Goal: Task Accomplishment & Management: Manage account settings

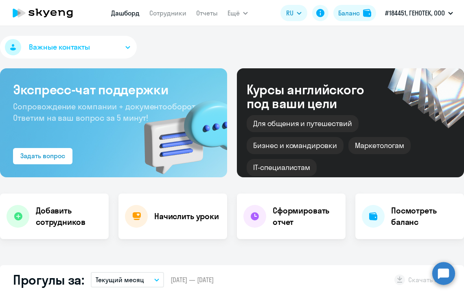
select select "30"
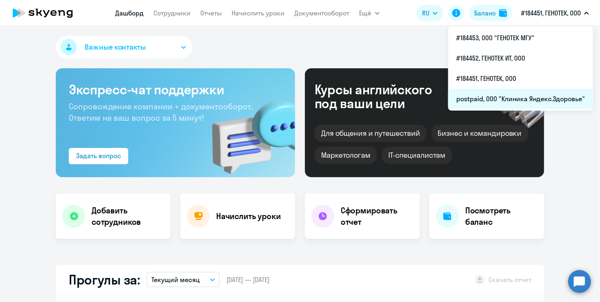
click at [464, 97] on li "postpaid, ООО "Клиника Яндекс.Здоровье"" at bounding box center [520, 99] width 145 height 20
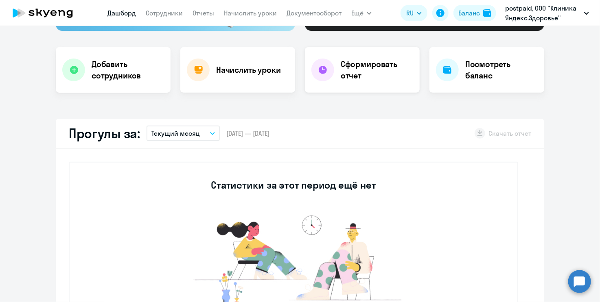
scroll to position [163, 0]
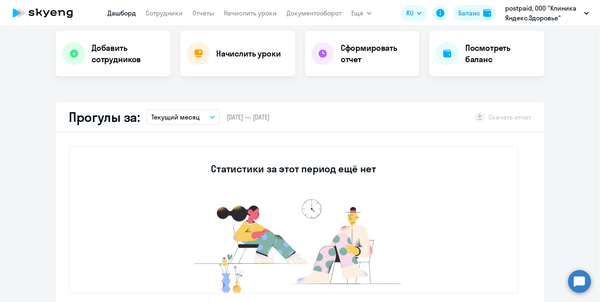
click at [384, 197] on img at bounding box center [293, 244] width 244 height 98
click at [210, 117] on icon "button" at bounding box center [212, 117] width 5 height 3
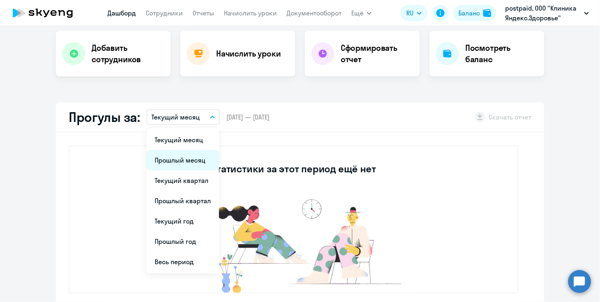
click at [180, 158] on li "Прошлый месяц" at bounding box center [183, 160] width 72 height 20
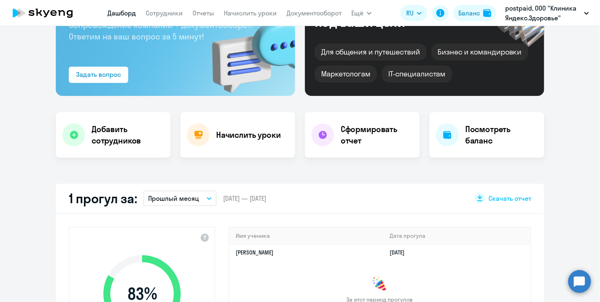
scroll to position [0, 0]
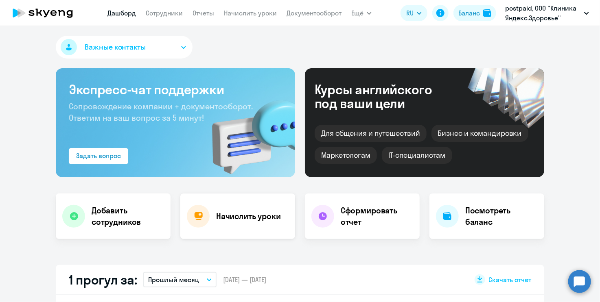
click at [252, 215] on h4 "Начислить уроки" at bounding box center [248, 216] width 65 height 11
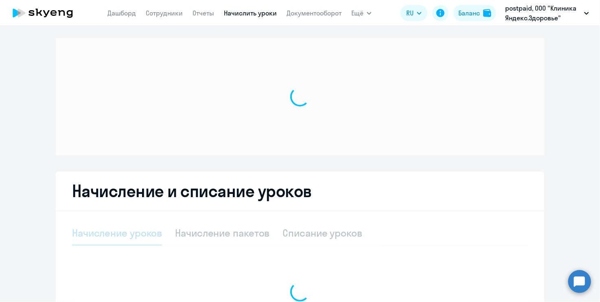
select select "10"
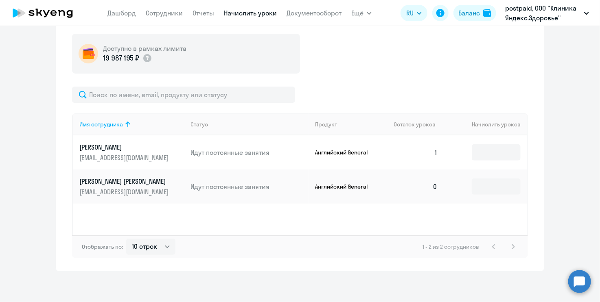
scroll to position [228, 0]
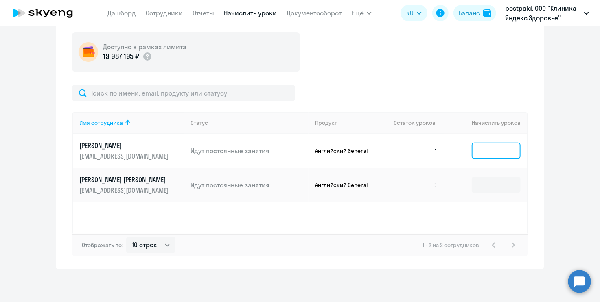
click at [464, 149] on input at bounding box center [496, 151] width 49 height 16
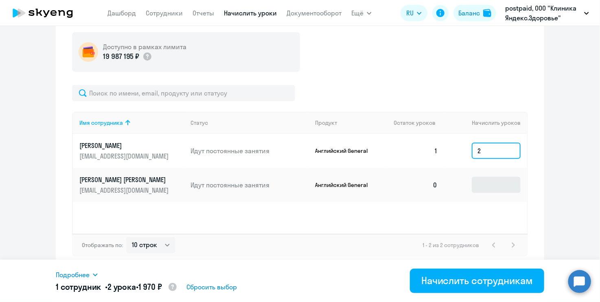
type input "2"
click at [464, 177] on input at bounding box center [496, 185] width 49 height 16
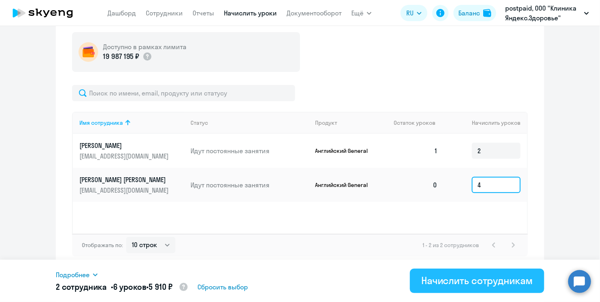
type input "4"
click at [464, 284] on div "Начислить сотрудникам" at bounding box center [477, 280] width 112 height 13
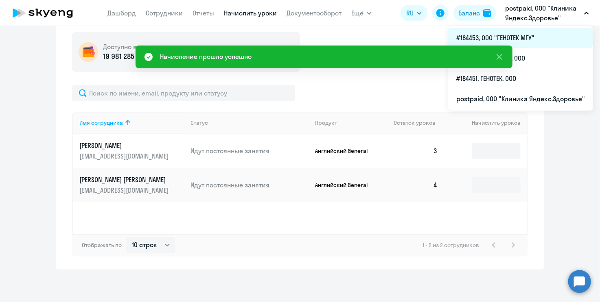
click at [464, 36] on li "#184453, ООО "ГЕНОТЕК МГУ"" at bounding box center [520, 38] width 145 height 20
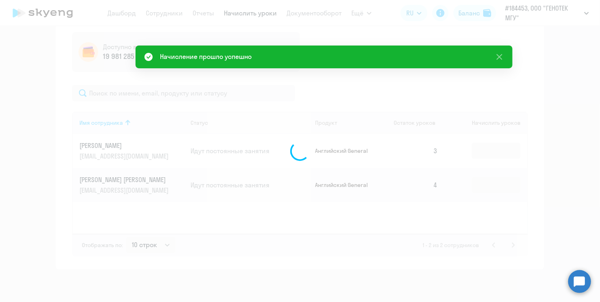
select select "30"
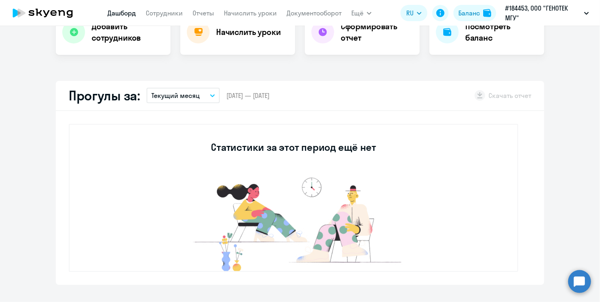
scroll to position [187, 0]
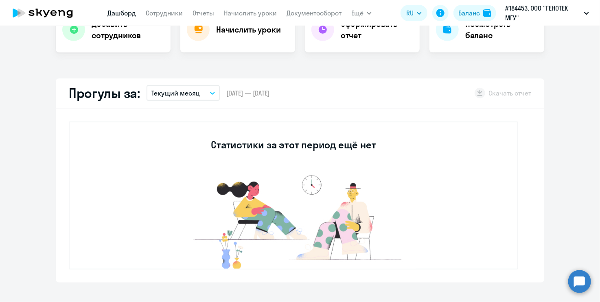
click at [205, 91] on button "Текущий месяц" at bounding box center [183, 92] width 73 height 15
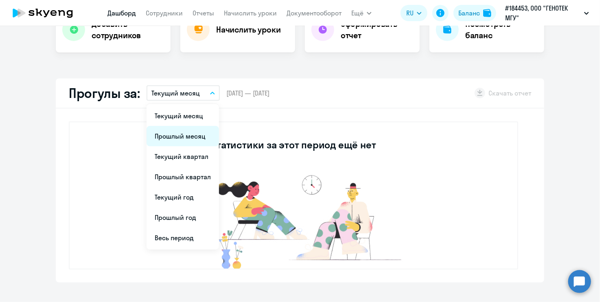
click at [195, 134] on li "Прошлый месяц" at bounding box center [183, 136] width 72 height 20
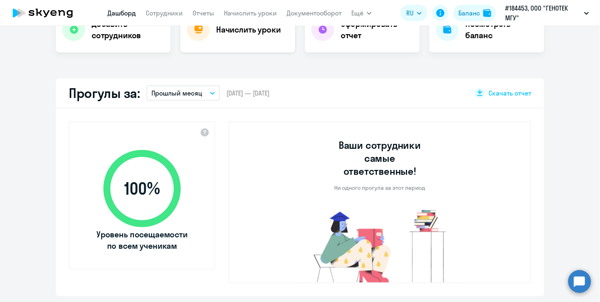
click at [241, 42] on div "Начислить уроки" at bounding box center [237, 30] width 115 height 46
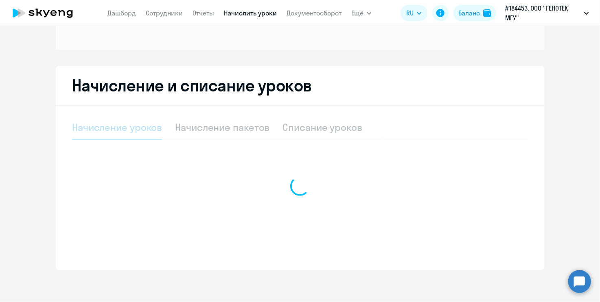
select select "10"
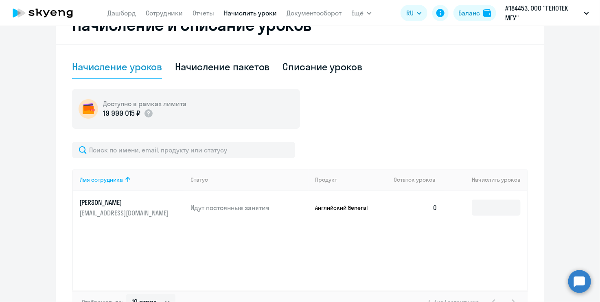
scroll to position [228, 0]
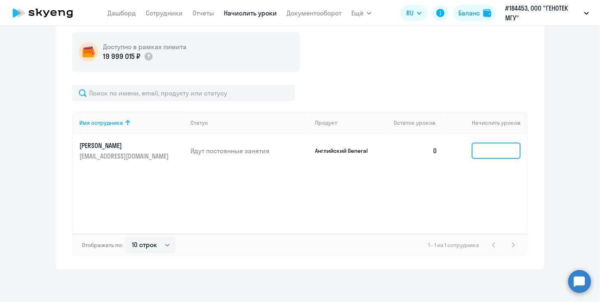
click at [464, 152] on input at bounding box center [496, 151] width 49 height 16
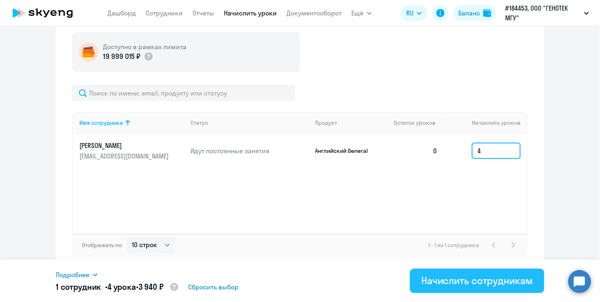
type input "4"
click at [463, 286] on div "Начислить сотрудникам" at bounding box center [477, 280] width 112 height 13
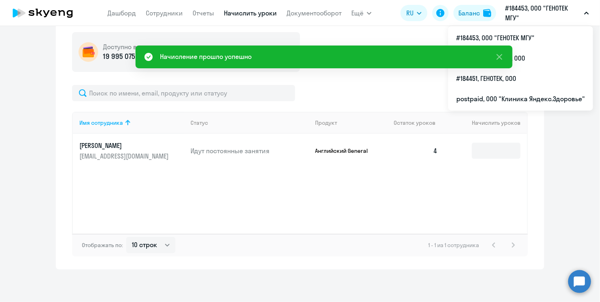
click at [464, 13] on p "#184453, ООО "ГЕНОТЕК МГУ"" at bounding box center [543, 13] width 76 height 20
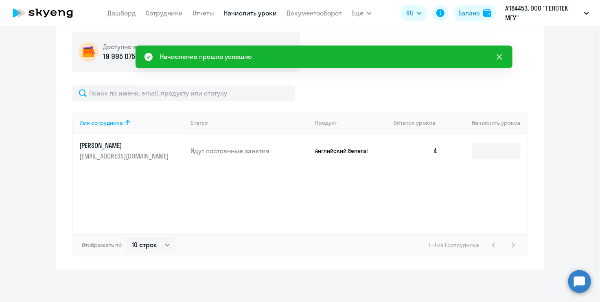
click at [464, 57] on icon at bounding box center [500, 57] width 6 height 6
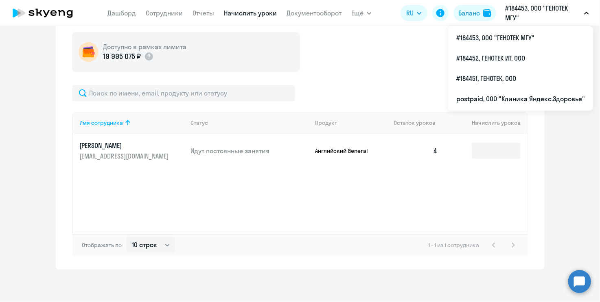
click at [464, 9] on p "#184453, ООО "ГЕНОТЕК МГУ"" at bounding box center [543, 13] width 76 height 20
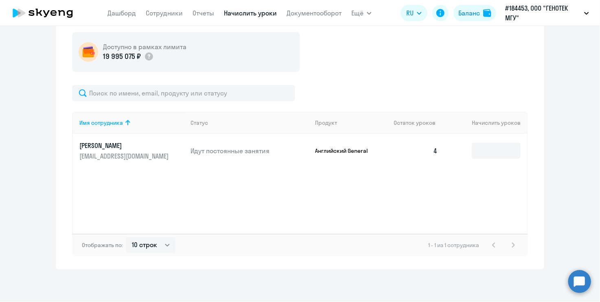
click at [464, 9] on p "#184453, ООО "ГЕНОТЕК МГУ"" at bounding box center [543, 13] width 76 height 20
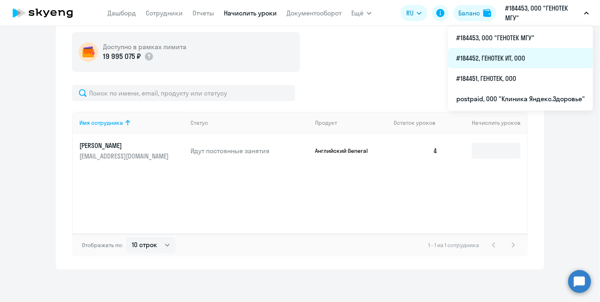
click at [464, 57] on li "#184452, ГЕНОТЕК ИТ, ООО" at bounding box center [520, 58] width 145 height 20
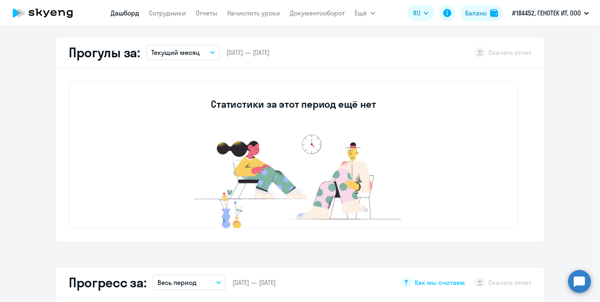
select select "30"
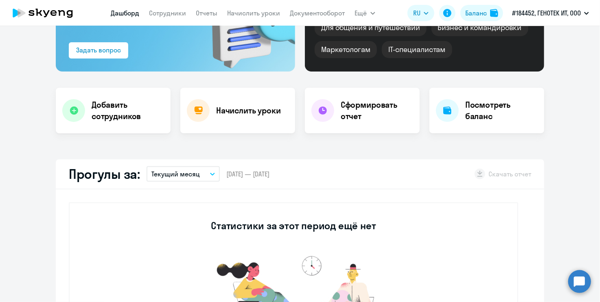
scroll to position [105, 0]
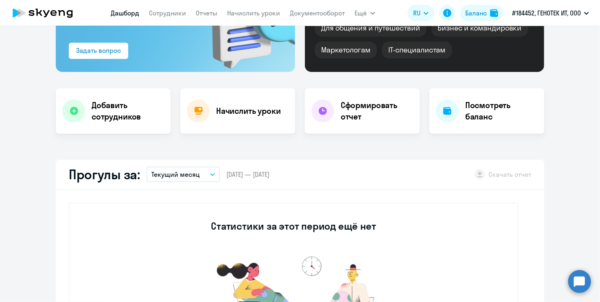
click at [207, 177] on button "Текущий месяц" at bounding box center [183, 174] width 73 height 15
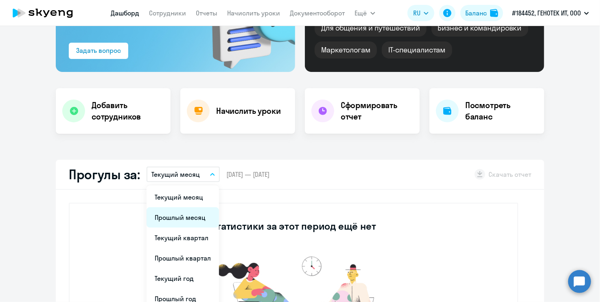
click at [173, 216] on li "Прошлый месяц" at bounding box center [183, 218] width 72 height 20
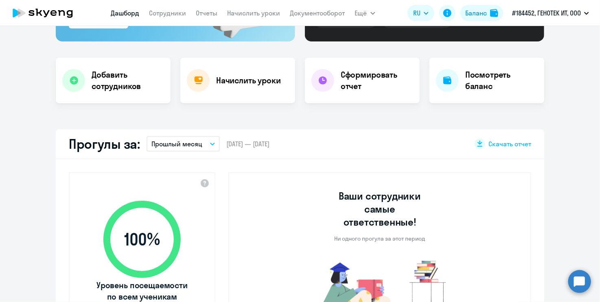
scroll to position [0, 0]
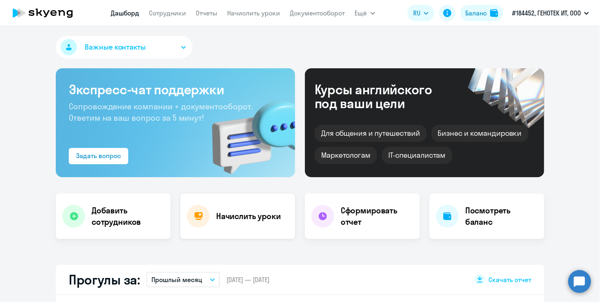
click at [244, 217] on h4 "Начислить уроки" at bounding box center [248, 216] width 65 height 11
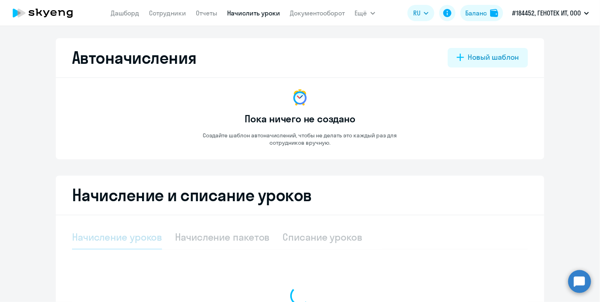
select select "10"
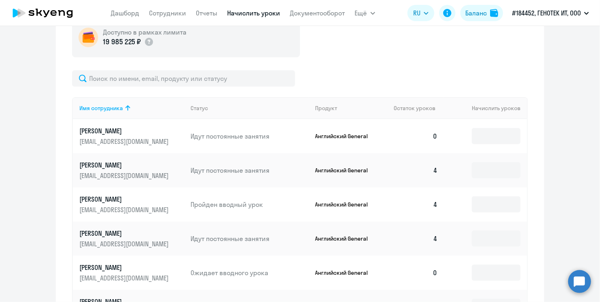
scroll to position [244, 0]
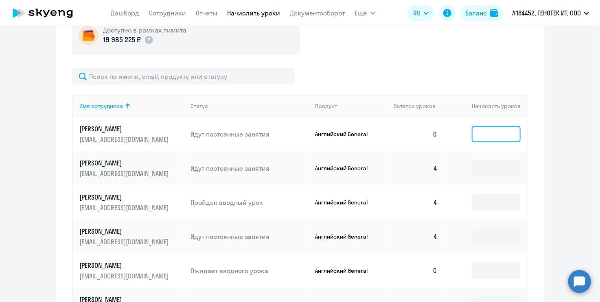
click at [464, 138] on input at bounding box center [496, 134] width 49 height 16
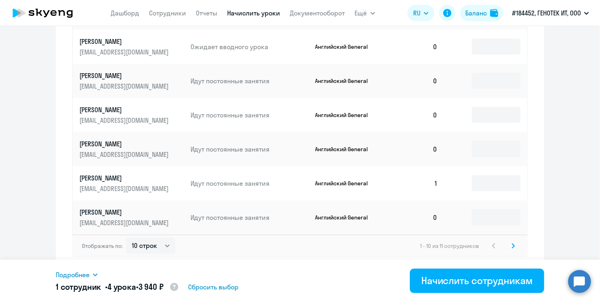
scroll to position [469, 0]
type input "4"
click at [165, 245] on select "10 строк 30 строк 50 строк" at bounding box center [150, 246] width 49 height 16
select select "30"
click at [126, 238] on select "10 строк 30 строк 50 строк" at bounding box center [150, 246] width 49 height 16
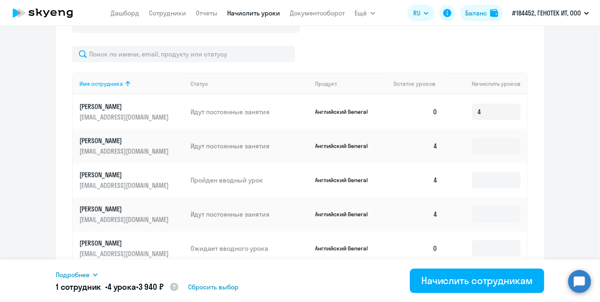
scroll to position [265, 0]
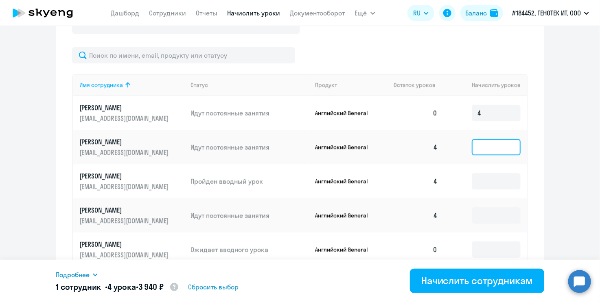
click at [464, 145] on input at bounding box center [496, 147] width 49 height 16
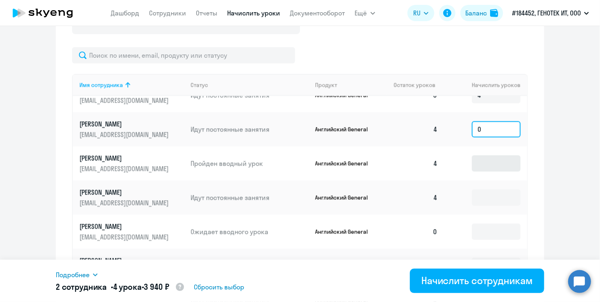
scroll to position [26, 0]
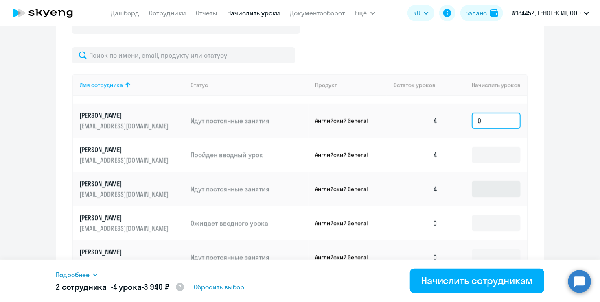
type input "0"
click at [464, 185] on input at bounding box center [496, 189] width 49 height 16
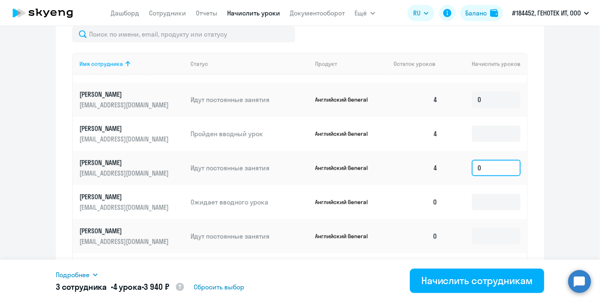
scroll to position [306, 0]
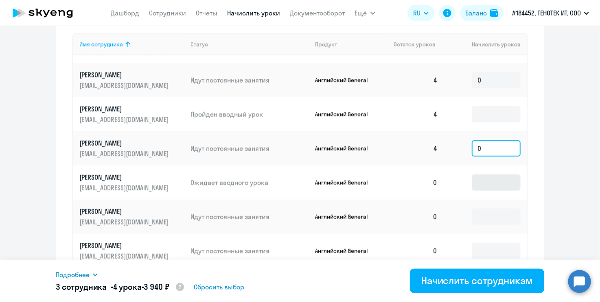
type input "0"
click at [464, 184] on input at bounding box center [496, 183] width 49 height 16
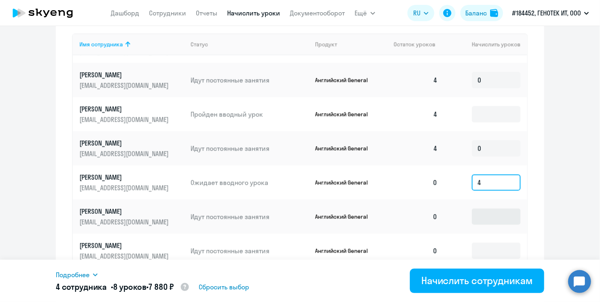
type input "4"
click at [464, 218] on input at bounding box center [496, 217] width 49 height 16
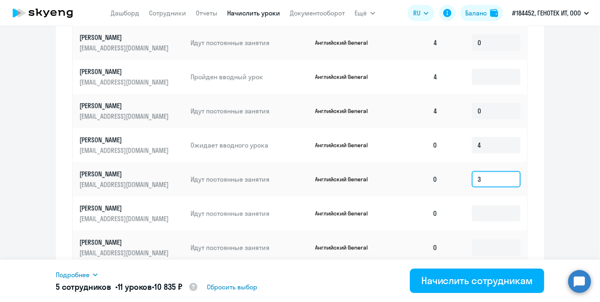
scroll to position [388, 0]
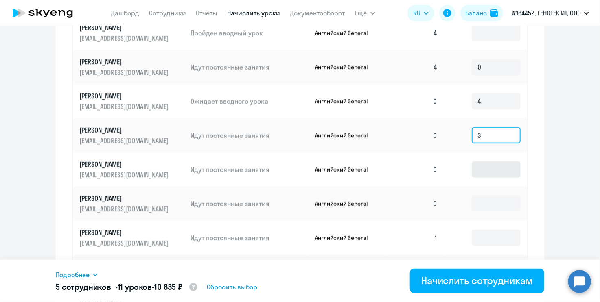
type input "3"
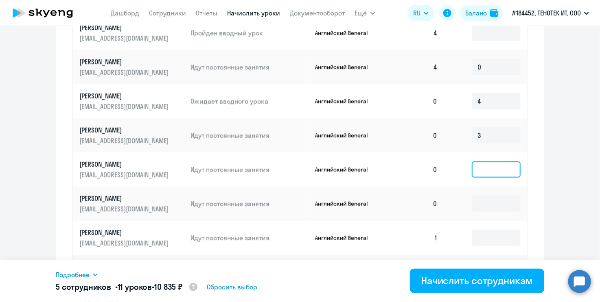
click at [464, 171] on input at bounding box center [496, 170] width 49 height 16
type input "4"
click at [464, 205] on input at bounding box center [496, 204] width 49 height 16
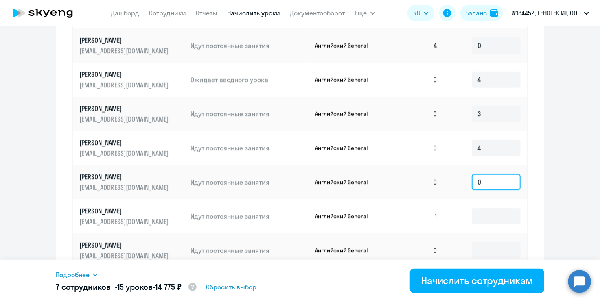
scroll to position [428, 0]
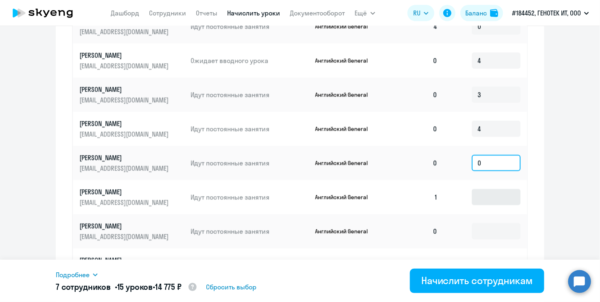
type input "0"
click at [464, 196] on input at bounding box center [496, 197] width 49 height 16
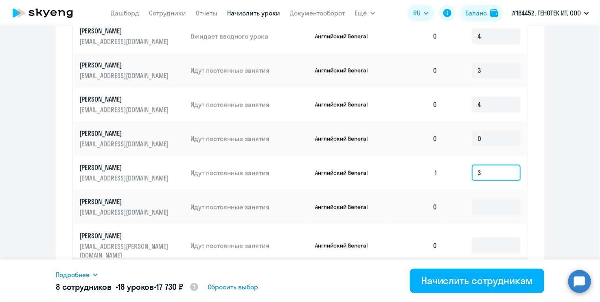
scroll to position [477, 0]
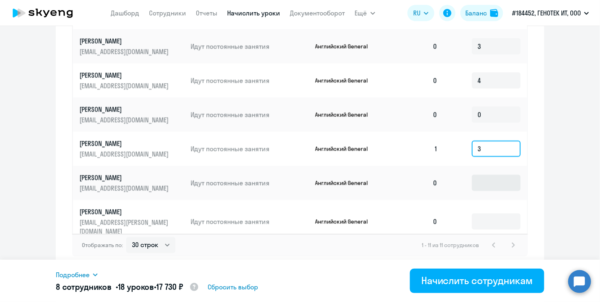
type input "3"
click at [464, 183] on input at bounding box center [496, 183] width 49 height 16
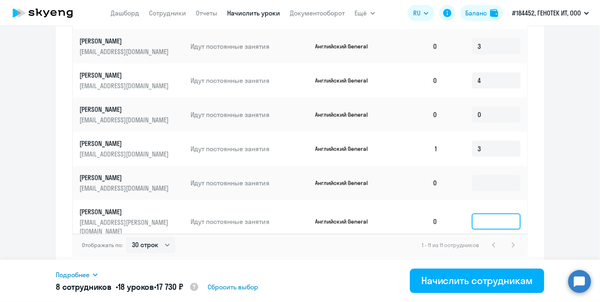
click at [464, 217] on input at bounding box center [496, 222] width 49 height 16
type input "4"
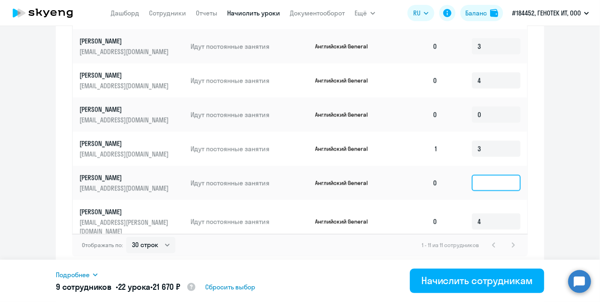
click at [464, 186] on input at bounding box center [496, 183] width 49 height 16
type input "4"
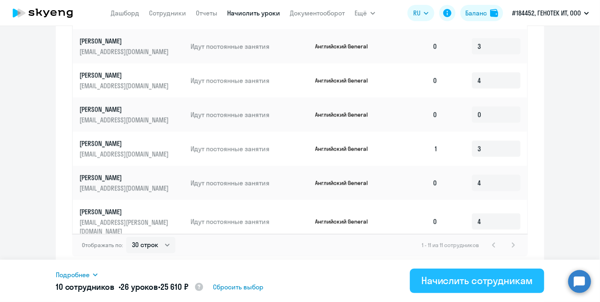
click at [462, 279] on div "Начислить сотрудникам" at bounding box center [477, 280] width 112 height 13
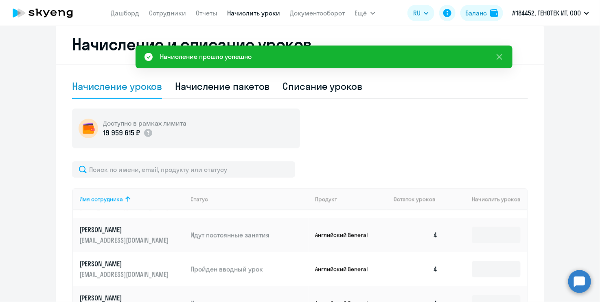
scroll to position [0, 0]
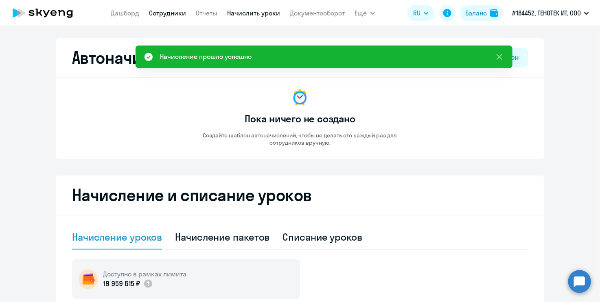
click at [164, 12] on link "Сотрудники" at bounding box center [167, 13] width 37 height 8
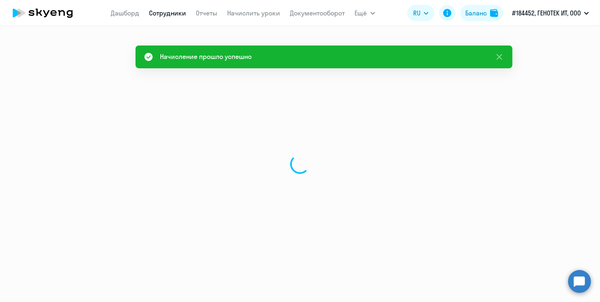
select select "30"
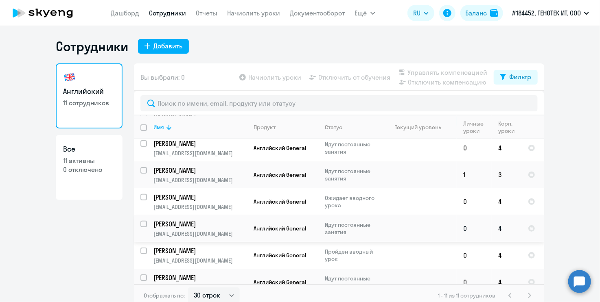
scroll to position [152, 0]
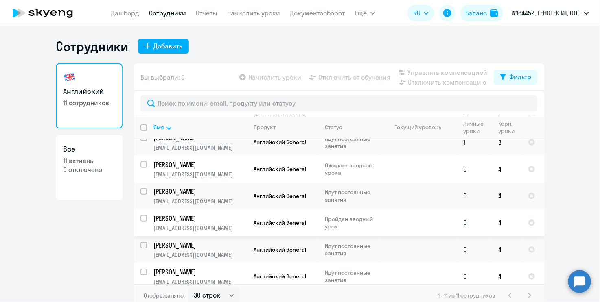
click at [140, 215] on input "select row 41832849" at bounding box center [148, 223] width 16 height 16
checkbox input "true"
click at [141, 242] on input "select row 21776070" at bounding box center [148, 250] width 16 height 16
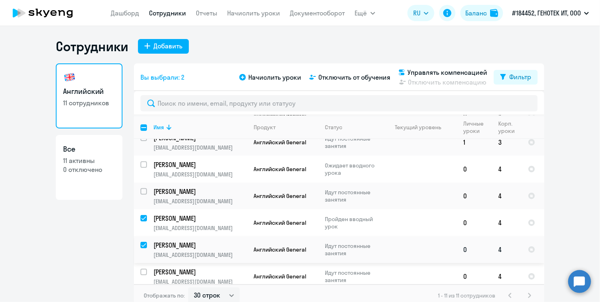
click at [141, 242] on input "deselect row 21776070" at bounding box center [148, 250] width 16 height 16
checkbox input "false"
click at [356, 78] on span "Отключить от обучения" at bounding box center [354, 77] width 72 height 10
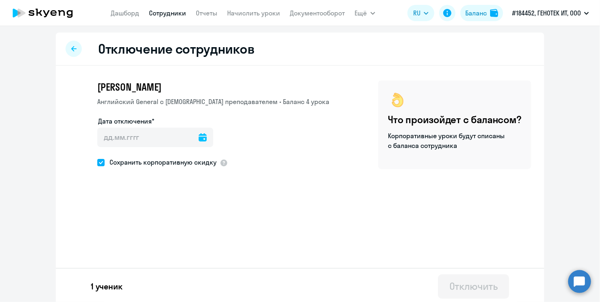
click at [199, 140] on icon at bounding box center [203, 138] width 8 height 8
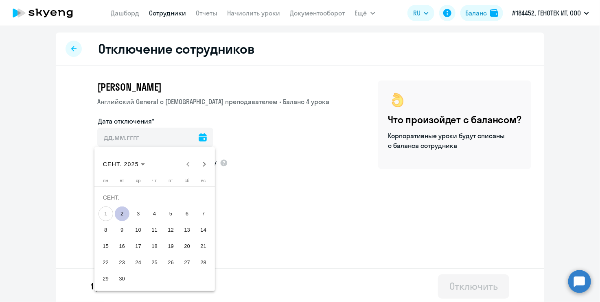
click at [124, 210] on span "2" at bounding box center [122, 214] width 15 height 15
type input "[DATE]"
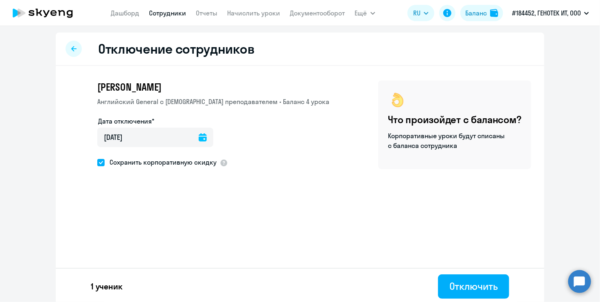
click at [99, 162] on span at bounding box center [100, 162] width 7 height 7
click at [97, 162] on input "Сохранить корпоративную скидку" at bounding box center [97, 162] width 0 height 0
checkbox input "false"
click at [464, 286] on div "Отключить" at bounding box center [473, 286] width 48 height 13
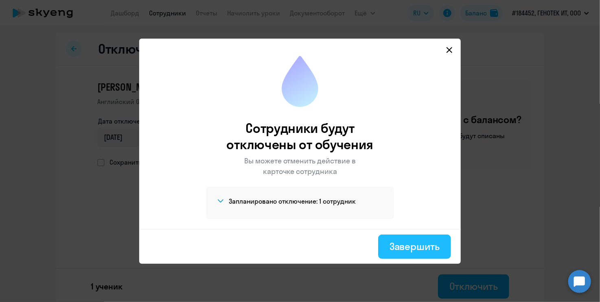
click at [399, 247] on div "Завершить" at bounding box center [415, 246] width 50 height 13
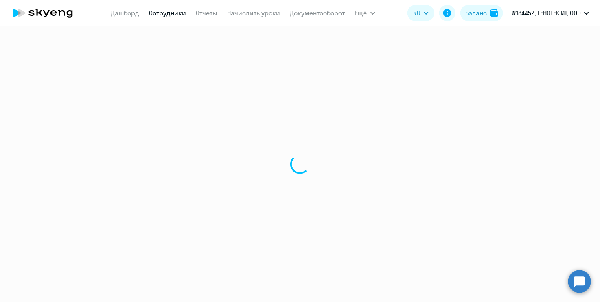
select select "30"
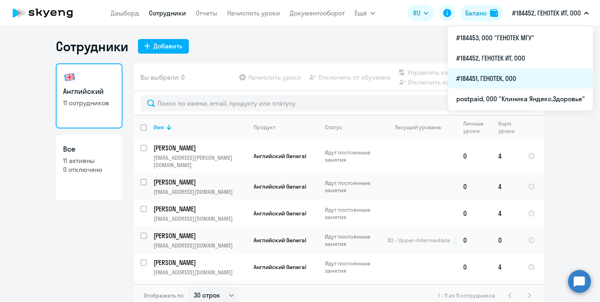
click at [464, 78] on li "#184451, ГЕНОТЕК, ООО" at bounding box center [520, 78] width 145 height 20
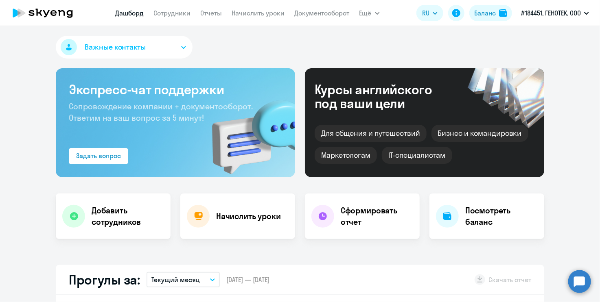
select select "30"
click at [171, 15] on link "Сотрудники" at bounding box center [172, 13] width 37 height 8
select select "30"
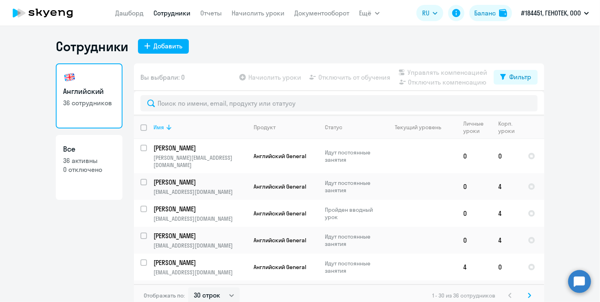
click at [153, 124] on div "Имя" at bounding box center [158, 127] width 11 height 7
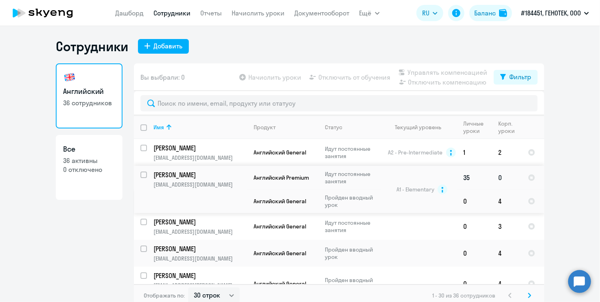
click at [142, 173] on input "select row 14928096" at bounding box center [148, 180] width 16 height 16
checkbox input "true"
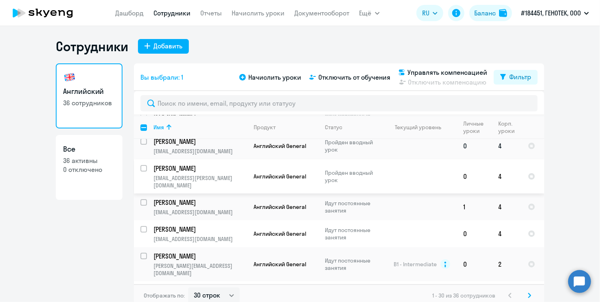
scroll to position [122, 0]
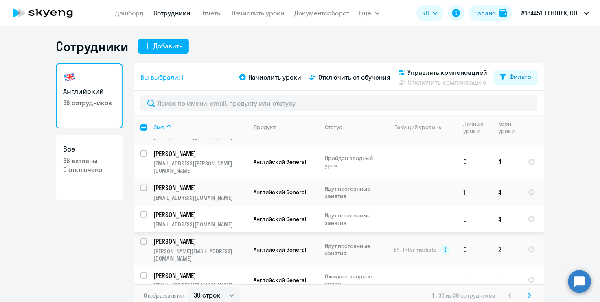
click at [140, 212] on input "select row 40242924" at bounding box center [148, 220] width 16 height 16
checkbox input "true"
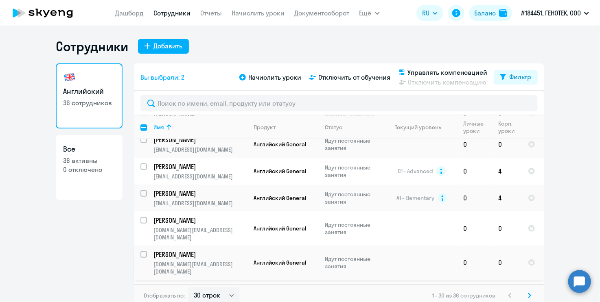
scroll to position [326, 0]
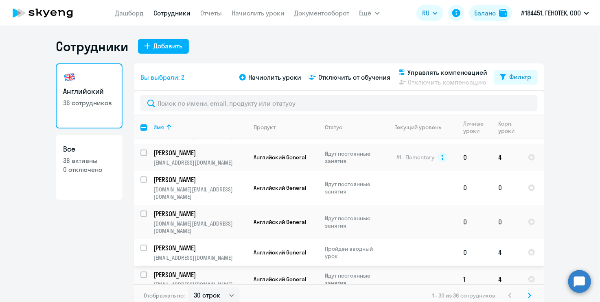
click at [141, 245] on input "select row 38778761" at bounding box center [148, 253] width 16 height 16
checkbox input "true"
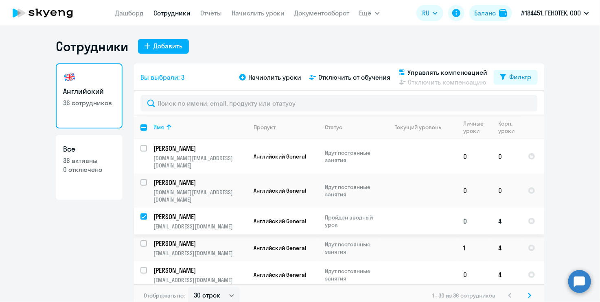
scroll to position [366, 0]
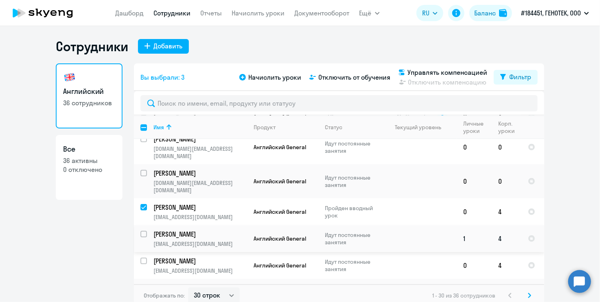
click at [142, 231] on input "select row 40214847" at bounding box center [148, 239] width 16 height 16
checkbox input "true"
click at [140, 258] on input "select row 38549078" at bounding box center [148, 266] width 16 height 16
checkbox input "true"
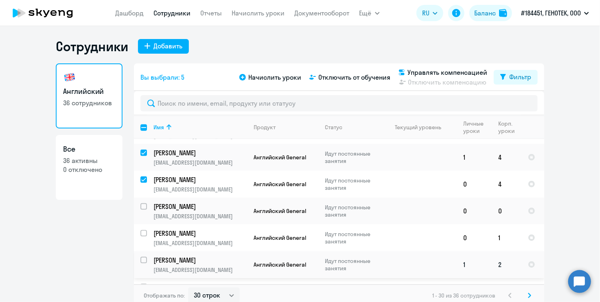
scroll to position [489, 0]
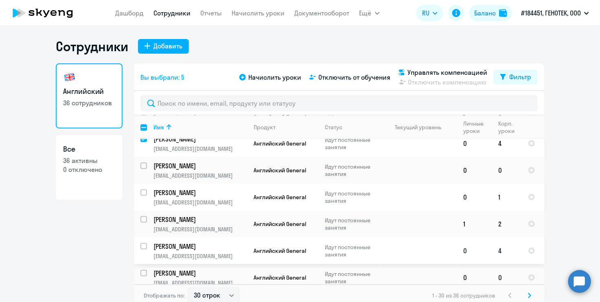
click at [140, 243] on input "select row 39543726" at bounding box center [148, 251] width 16 height 16
checkbox input "true"
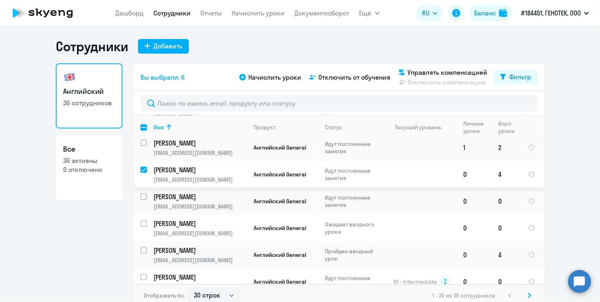
scroll to position [570, 0]
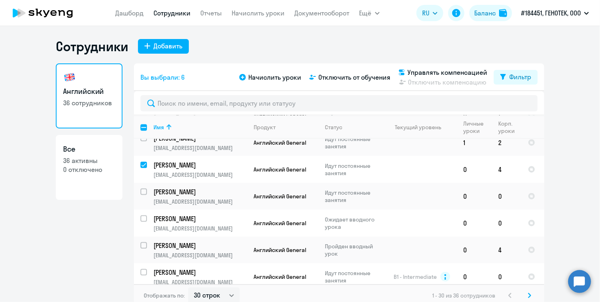
click at [75, 228] on div "Английский 36 сотрудников Все 36 активны 0 отключено" at bounding box center [89, 183] width 67 height 239
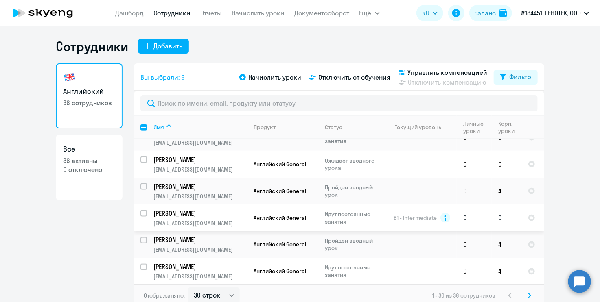
scroll to position [651, 0]
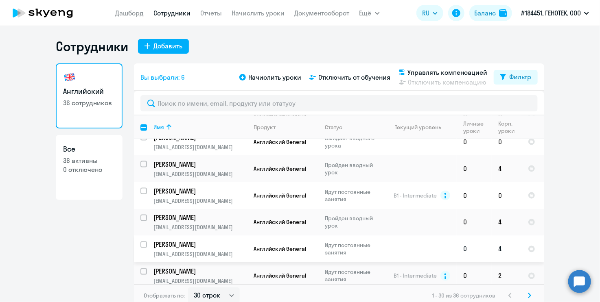
click at [141, 242] on input "select row 39701752" at bounding box center [148, 250] width 16 height 16
checkbox input "true"
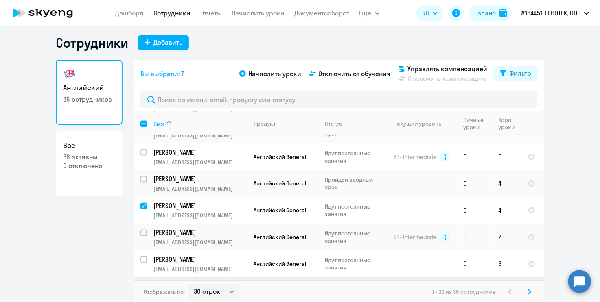
scroll to position [5, 0]
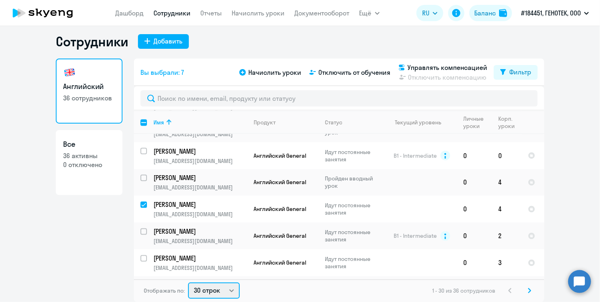
click at [230, 291] on select "30 строк 50 строк 100 строк" at bounding box center [214, 291] width 52 height 16
select select "50"
click at [188, 283] on select "30 строк 50 строк 100 строк" at bounding box center [214, 291] width 52 height 16
checkbox input "false"
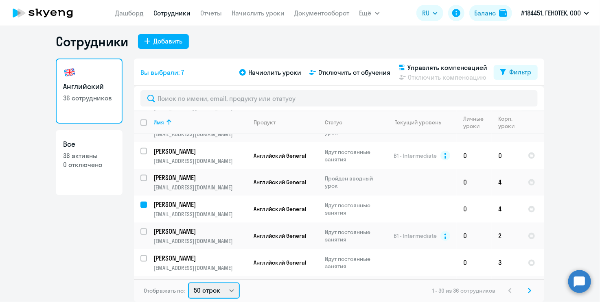
checkbox input "false"
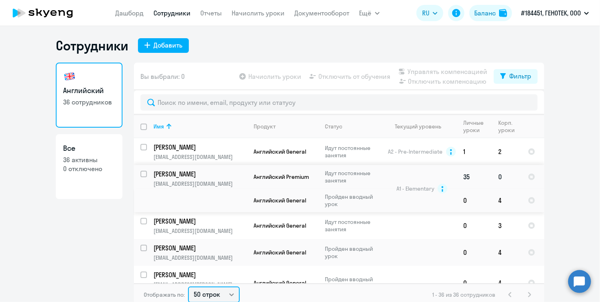
scroll to position [0, 0]
click at [142, 174] on input "select row 14928096" at bounding box center [148, 180] width 16 height 16
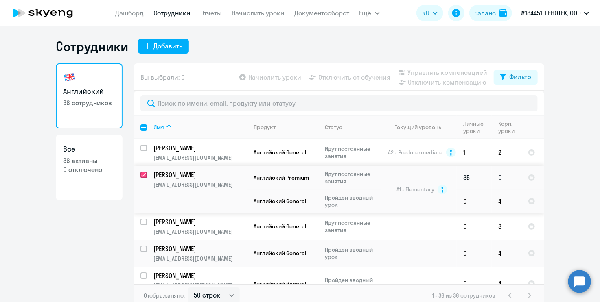
checkbox input "true"
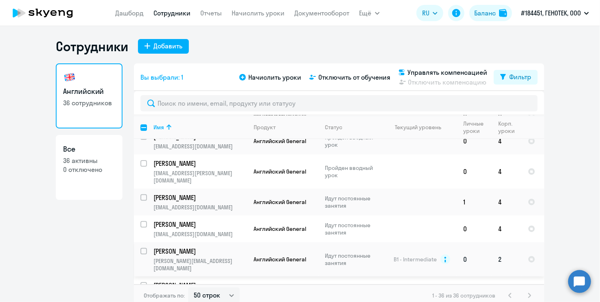
scroll to position [122, 0]
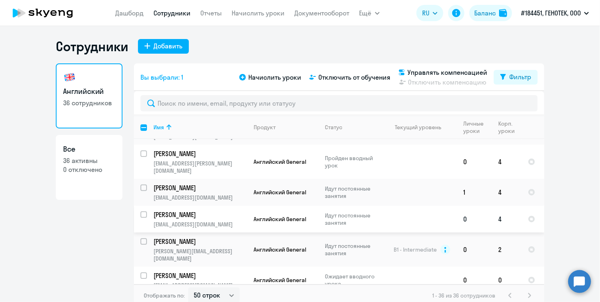
click at [140, 212] on input "select row 40242924" at bounding box center [148, 220] width 16 height 16
checkbox input "true"
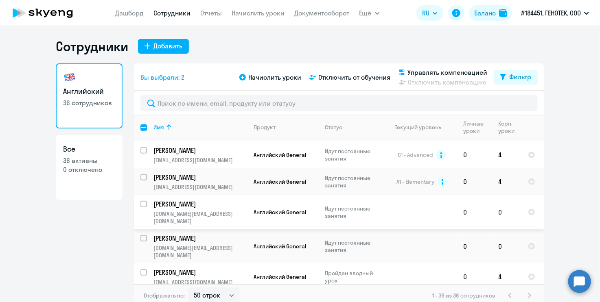
scroll to position [326, 0]
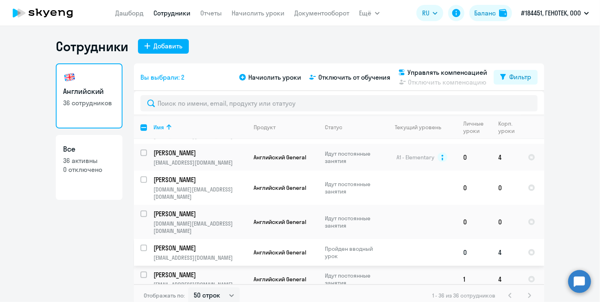
click at [140, 245] on input "select row 38778761" at bounding box center [148, 253] width 16 height 16
checkbox input "true"
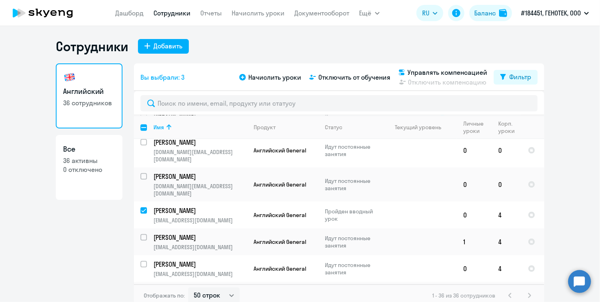
scroll to position [407, 0]
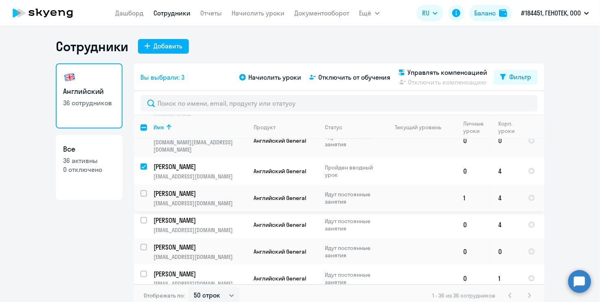
click at [141, 191] on input "select row 40214847" at bounding box center [148, 199] width 16 height 16
checkbox input "true"
click at [141, 217] on input "select row 38549078" at bounding box center [148, 225] width 16 height 16
checkbox input "true"
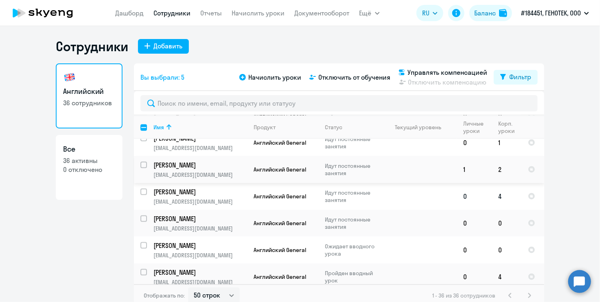
scroll to position [529, 0]
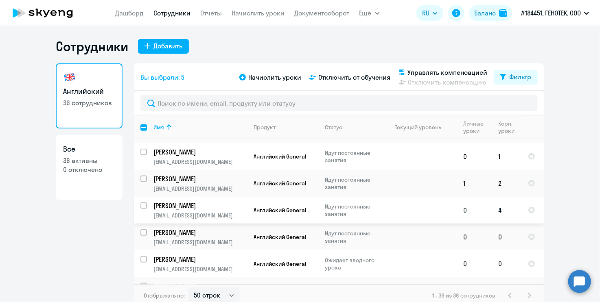
click at [140, 203] on input "select row 39543726" at bounding box center [148, 211] width 16 height 16
checkbox input "true"
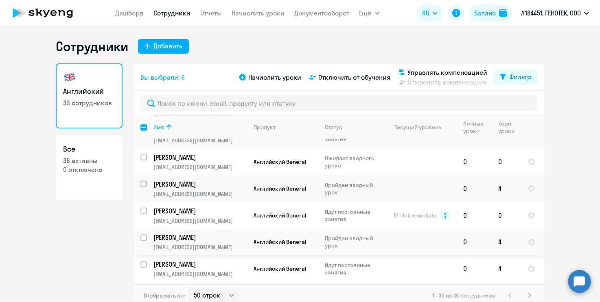
scroll to position [651, 0]
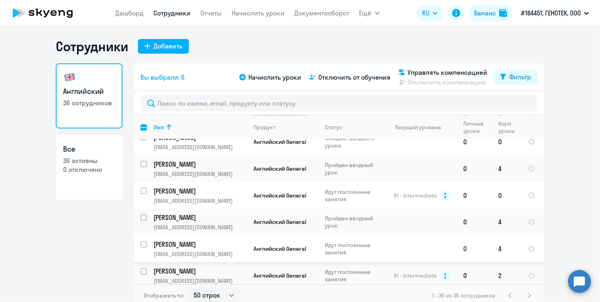
click at [140, 242] on input "select row 39701752" at bounding box center [148, 250] width 16 height 16
checkbox input "true"
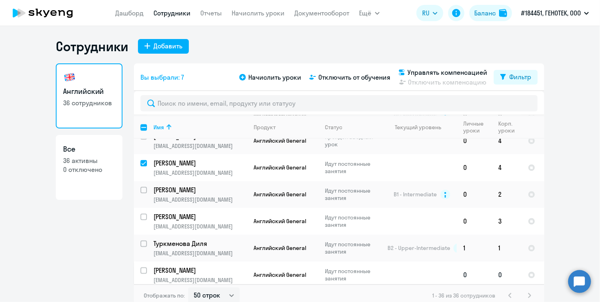
scroll to position [774, 0]
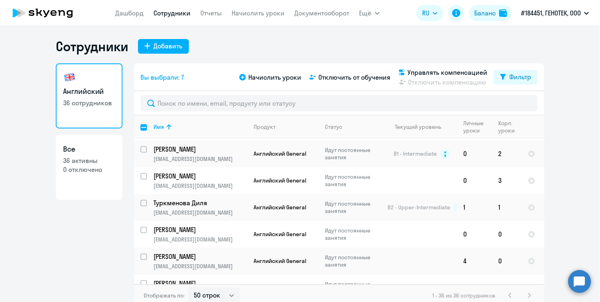
click at [140, 281] on input "select row 40479908" at bounding box center [148, 289] width 16 height 16
checkbox input "true"
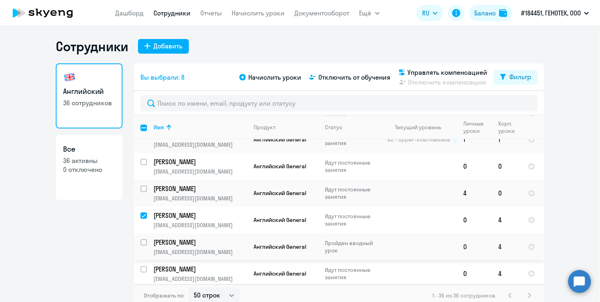
scroll to position [848, 0]
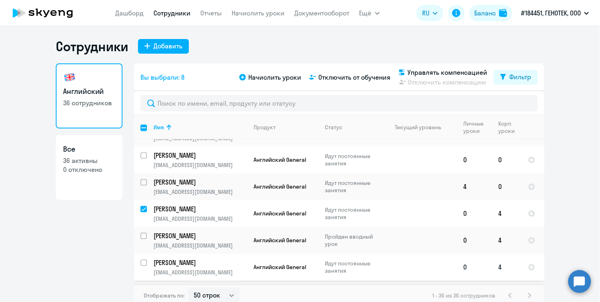
click at [142, 260] on input "select row 39254185" at bounding box center [148, 268] width 16 height 16
checkbox input "true"
click at [141, 233] on input "select row 41111769" at bounding box center [148, 241] width 16 height 16
checkbox input "true"
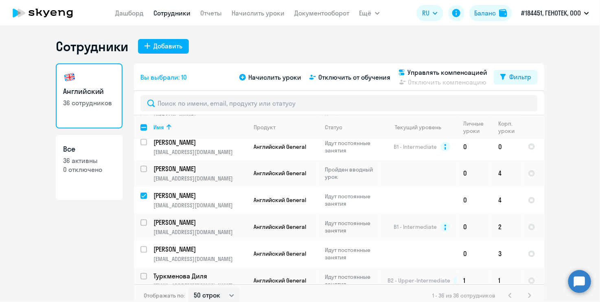
scroll to position [686, 0]
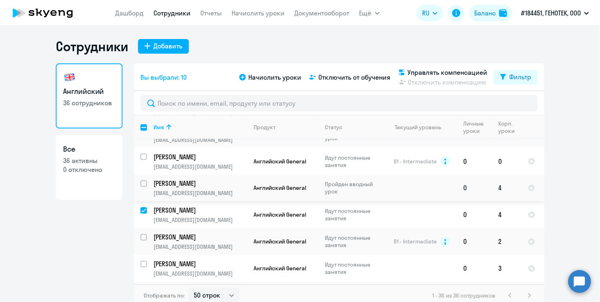
click at [141, 181] on input "select row 1706459" at bounding box center [148, 189] width 16 height 16
checkbox input "true"
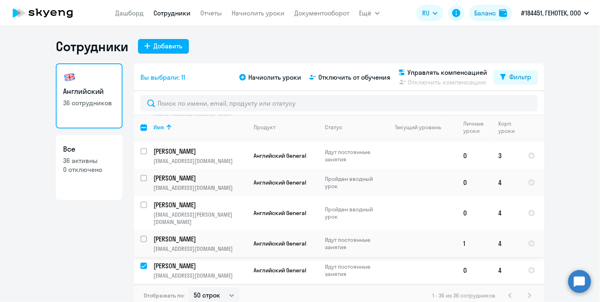
scroll to position [34, 0]
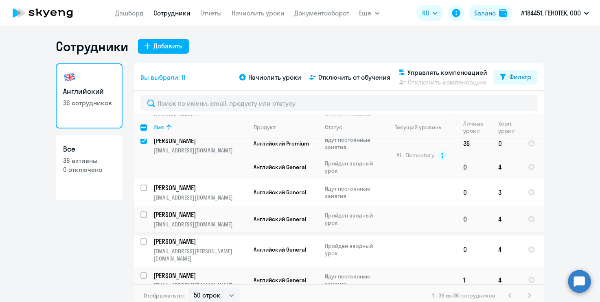
click at [140, 215] on input "select row 41911497" at bounding box center [148, 220] width 16 height 16
checkbox input "true"
click at [361, 79] on span "Отключить от обучения" at bounding box center [354, 77] width 72 height 10
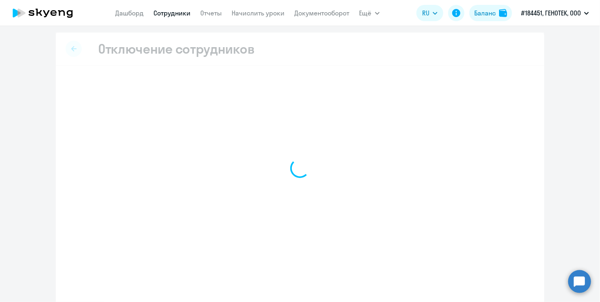
select select "all"
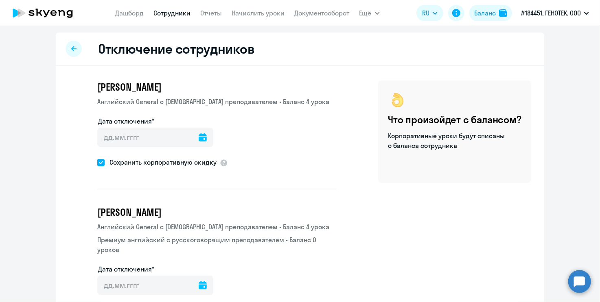
click at [98, 163] on span at bounding box center [100, 162] width 7 height 7
click at [97, 163] on input "Сохранить корпоративную скидку" at bounding box center [97, 162] width 0 height 0
checkbox input "false"
click at [199, 140] on icon at bounding box center [203, 138] width 8 height 8
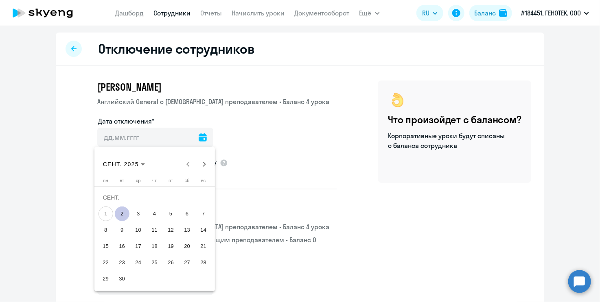
click at [122, 214] on span "2" at bounding box center [122, 214] width 15 height 15
type input "[DATE]"
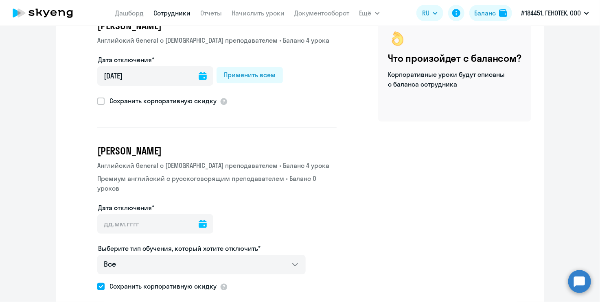
scroll to position [81, 0]
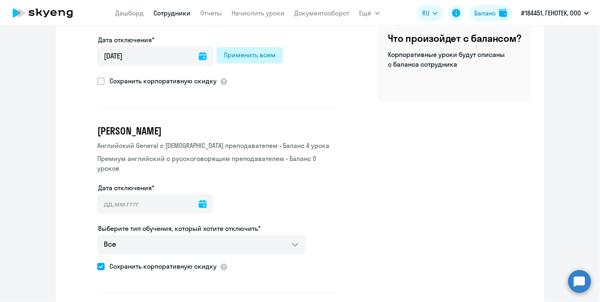
click at [246, 58] on div "Применить всем" at bounding box center [250, 55] width 52 height 10
type input "[DATE]"
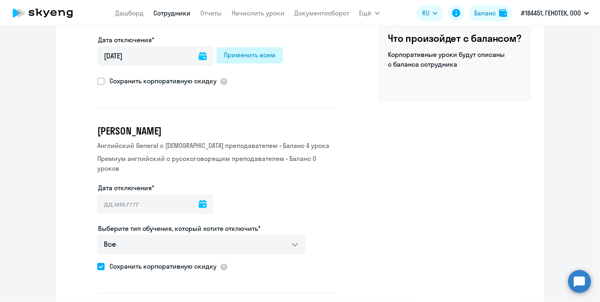
type input "[DATE]"
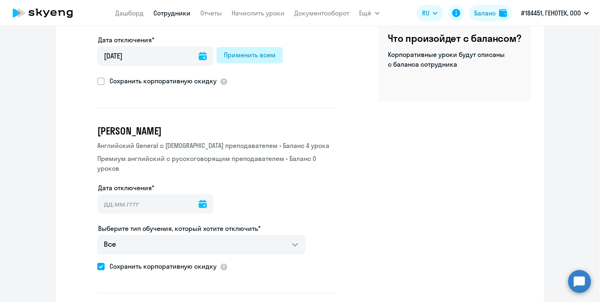
type input "[DATE]"
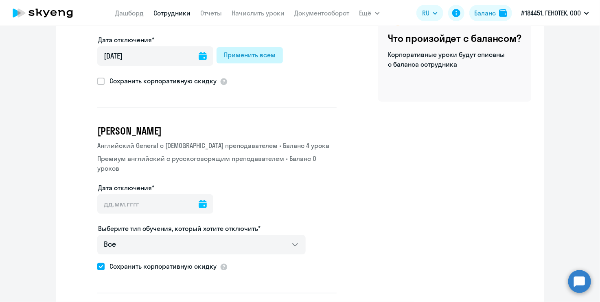
type input "[DATE]"
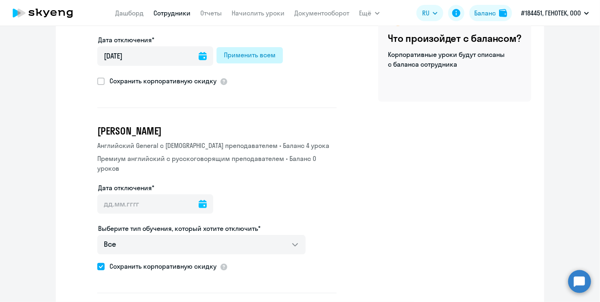
type input "[DATE]"
click at [99, 265] on span at bounding box center [100, 266] width 7 height 7
click at [97, 267] on input "Сохранить корпоративную скидку" at bounding box center [97, 267] width 0 height 0
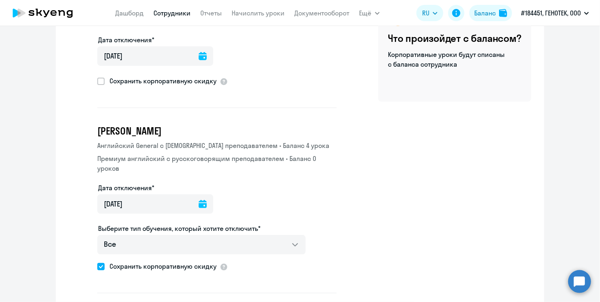
checkbox input "false"
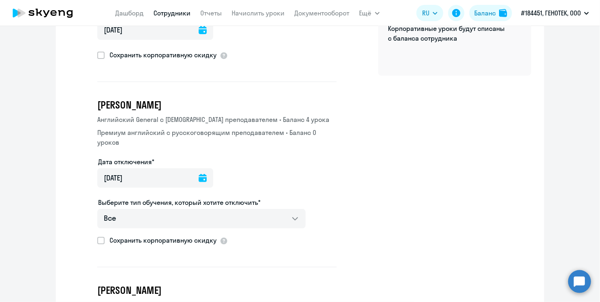
scroll to position [204, 0]
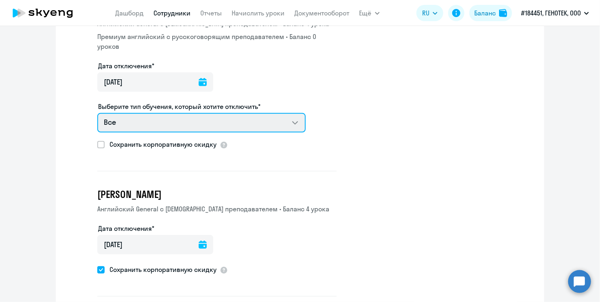
click at [292, 120] on select "Все Английский General с русскоговорящим преподавателем Премиум [DEMOGRAPHIC_DA…" at bounding box center [201, 123] width 208 height 20
select select "english_adult_not_native_speaker"
click at [97, 113] on select "Все Английский General с русскоговорящим преподавателем Премиум [DEMOGRAPHIC_DA…" at bounding box center [201, 123] width 208 height 20
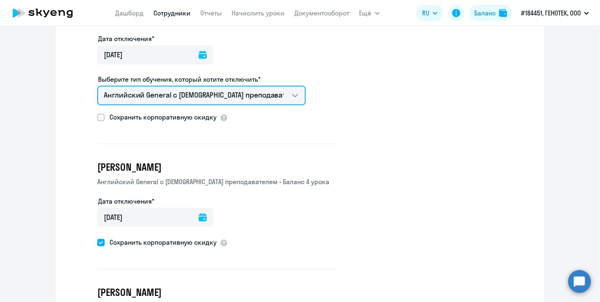
scroll to position [285, 0]
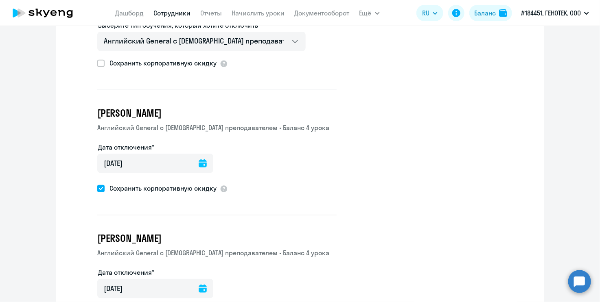
click at [98, 186] on span at bounding box center [100, 188] width 7 height 7
click at [97, 188] on input "Сохранить корпоративную скидку" at bounding box center [97, 188] width 0 height 0
checkbox input "false"
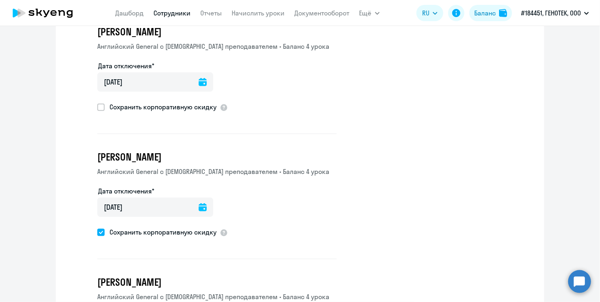
click at [97, 229] on span at bounding box center [100, 232] width 7 height 7
click at [97, 232] on input "Сохранить корпоративную скидку" at bounding box center [97, 232] width 0 height 0
checkbox input "false"
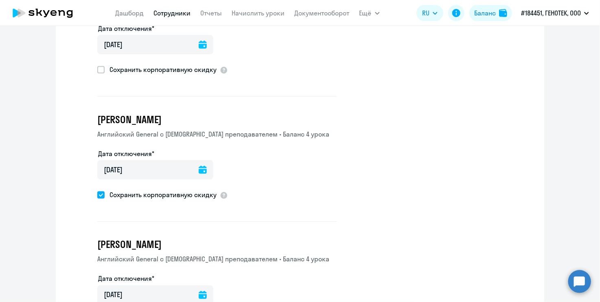
click at [98, 192] on span at bounding box center [100, 195] width 7 height 7
click at [97, 195] on input "Сохранить корпоративную скидку" at bounding box center [97, 195] width 0 height 0
checkbox input "false"
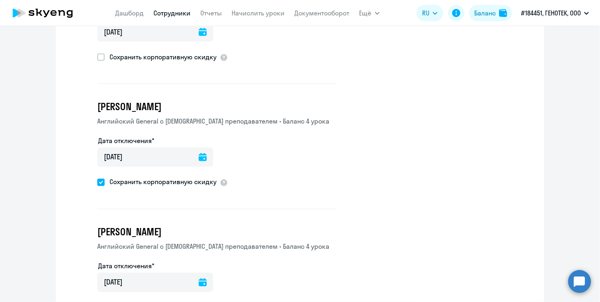
scroll to position [692, 0]
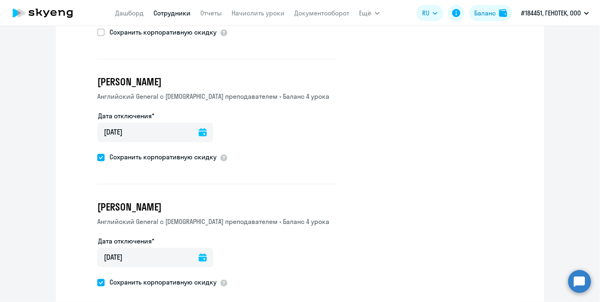
click at [99, 156] on span at bounding box center [100, 157] width 7 height 7
click at [97, 158] on input "Сохранить корпоративную скидку" at bounding box center [97, 158] width 0 height 0
checkbox input "false"
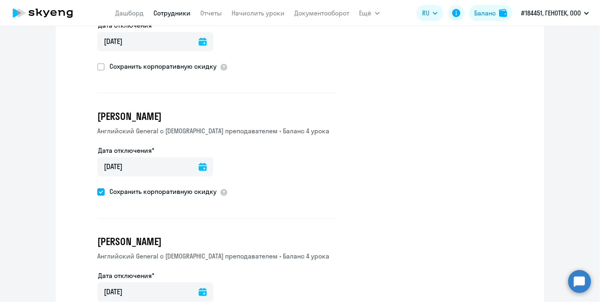
scroll to position [814, 0]
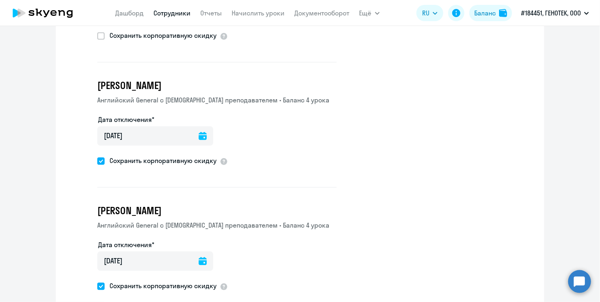
click at [98, 158] on span at bounding box center [100, 161] width 7 height 7
click at [97, 161] on input "Сохранить корпоративную скидку" at bounding box center [97, 161] width 0 height 0
checkbox input "false"
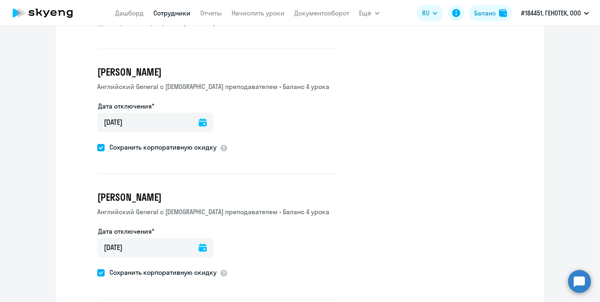
scroll to position [977, 0]
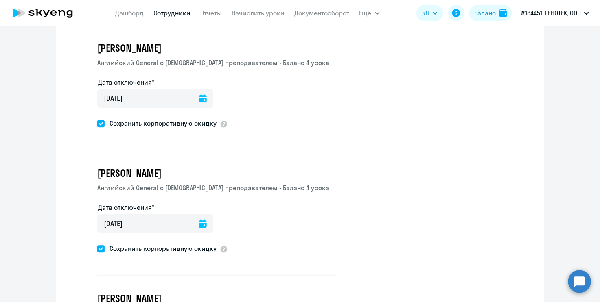
click at [97, 120] on span at bounding box center [100, 123] width 7 height 7
click at [97, 123] on input "Сохранить корпоративную скидку" at bounding box center [97, 123] width 0 height 0
checkbox input "false"
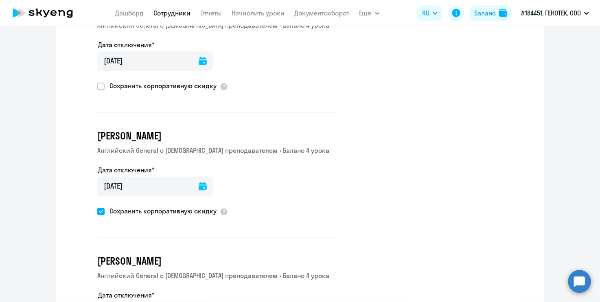
scroll to position [1059, 0]
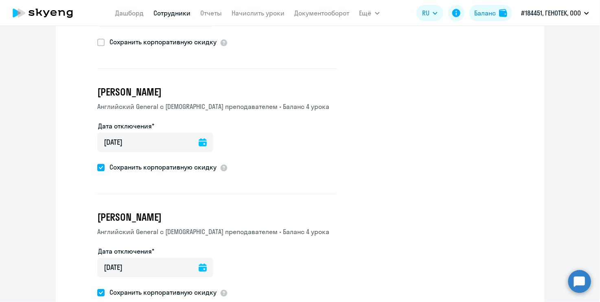
click at [99, 164] on span at bounding box center [100, 167] width 7 height 7
click at [97, 167] on input "Сохранить корпоративную скидку" at bounding box center [97, 167] width 0 height 0
checkbox input "false"
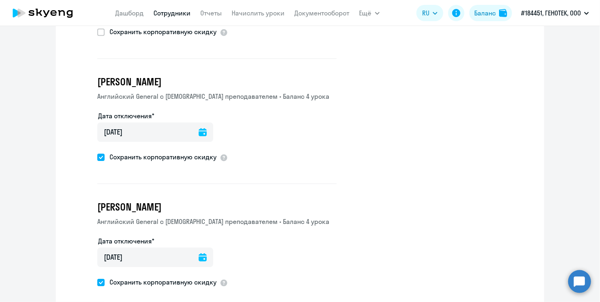
scroll to position [1221, 0]
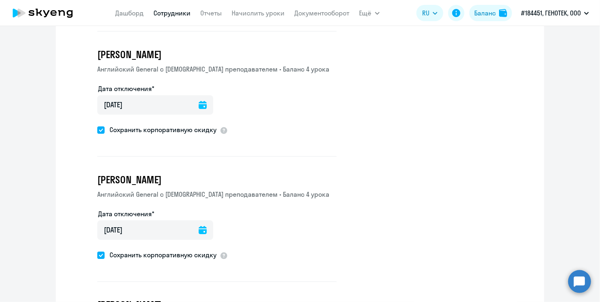
click at [98, 127] on span at bounding box center [100, 130] width 7 height 7
click at [97, 130] on input "Сохранить корпоративную скидку" at bounding box center [97, 130] width 0 height 0
checkbox input "false"
click at [97, 252] on span at bounding box center [100, 255] width 7 height 7
click at [97, 255] on input "Сохранить корпоративную скидку" at bounding box center [97, 255] width 0 height 0
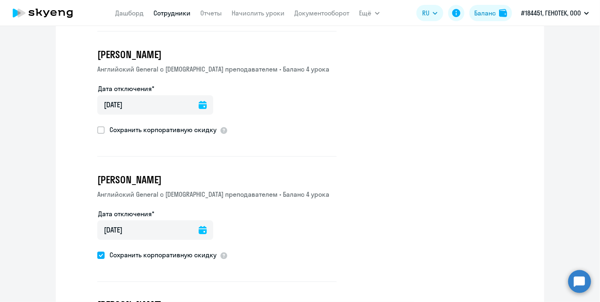
checkbox input "false"
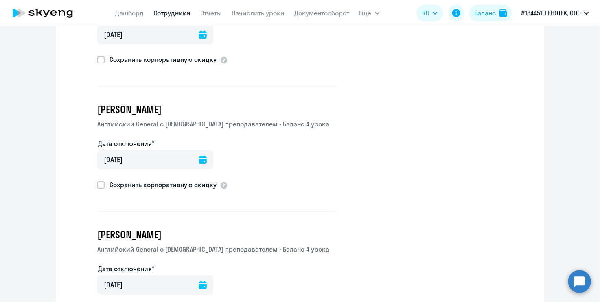
scroll to position [1354, 0]
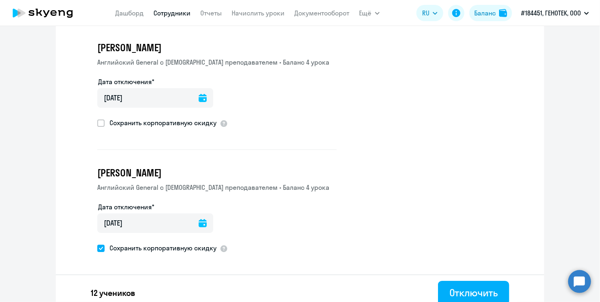
click at [98, 245] on span at bounding box center [100, 248] width 7 height 7
click at [97, 248] on input "Сохранить корпоративную скидку" at bounding box center [97, 248] width 0 height 0
checkbox input "false"
click at [464, 287] on div "Отключить" at bounding box center [473, 293] width 48 height 13
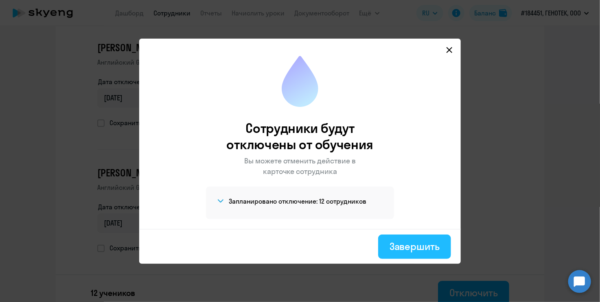
click at [417, 245] on div "Завершить" at bounding box center [415, 246] width 50 height 13
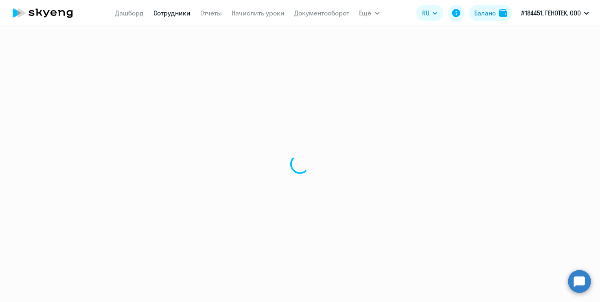
select select "30"
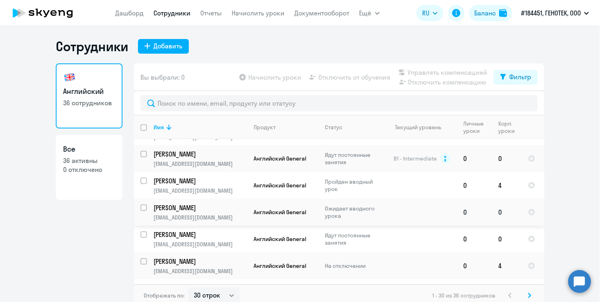
scroll to position [326, 0]
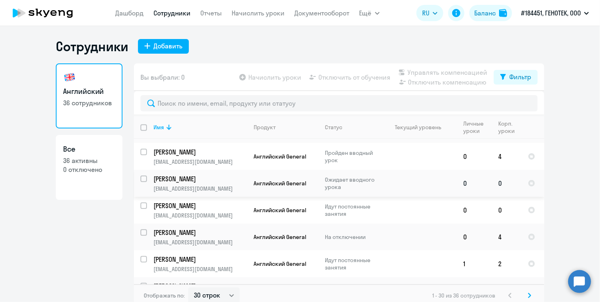
click at [183, 175] on p "[PERSON_NAME]" at bounding box center [199, 179] width 92 height 9
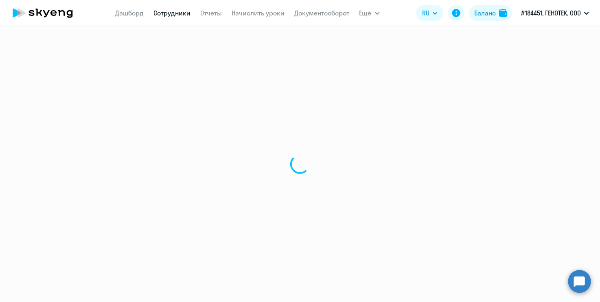
select select "english"
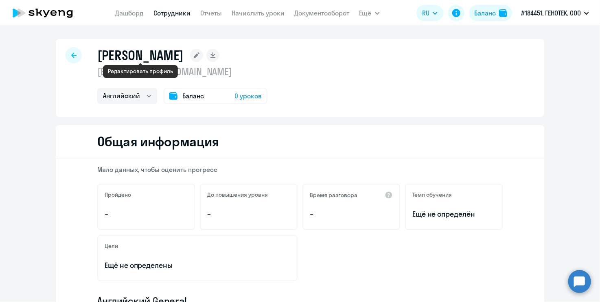
click at [194, 53] on icon at bounding box center [197, 56] width 6 height 6
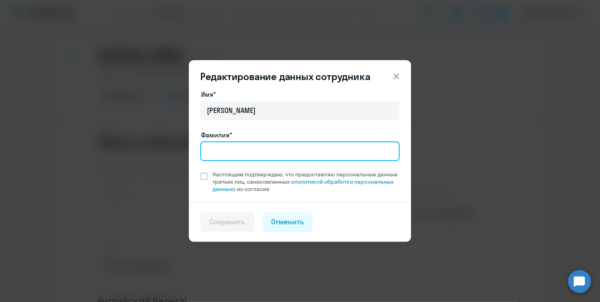
click at [246, 154] on input "Фамилия*" at bounding box center [299, 152] width 199 height 20
type input "[PERSON_NAME]"
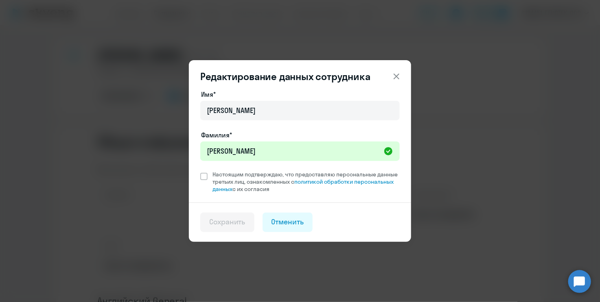
drag, startPoint x: 289, startPoint y: 225, endPoint x: 377, endPoint y: 208, distance: 89.5
click at [369, 216] on div "Сохранить Отменить" at bounding box center [299, 223] width 199 height 20
click at [348, 193] on span "Настоящим подтверждаю, что предоставляю персональные данные третьих лиц, ознако…" at bounding box center [306, 182] width 187 height 22
click at [200, 171] on input "Настоящим подтверждаю, что предоставляю персональные данные третьих лиц, ознако…" at bounding box center [200, 171] width 0 height 0
checkbox input "true"
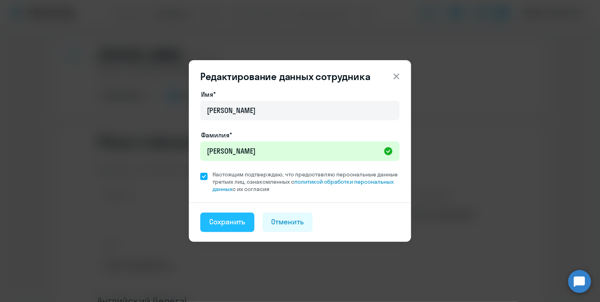
click at [217, 221] on div "Сохранить" at bounding box center [227, 222] width 36 height 11
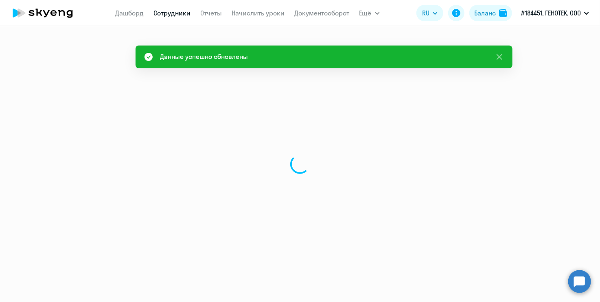
select select "english"
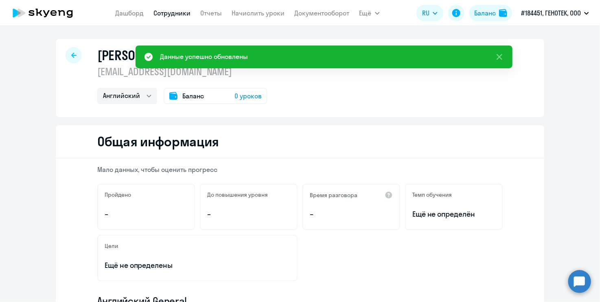
click at [361, 106] on div "[PERSON_NAME] [EMAIL_ADDRESS][DOMAIN_NAME] Английский Баланс 0 уроков" at bounding box center [300, 78] width 489 height 78
click at [464, 55] on icon at bounding box center [500, 57] width 10 height 10
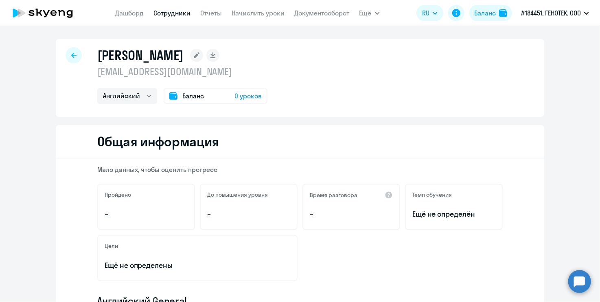
click at [58, 83] on div "[PERSON_NAME] [EMAIL_ADDRESS][DOMAIN_NAME] Английский Баланс 0 уроков" at bounding box center [300, 78] width 489 height 78
click at [136, 9] on link "Дашборд" at bounding box center [130, 13] width 28 height 8
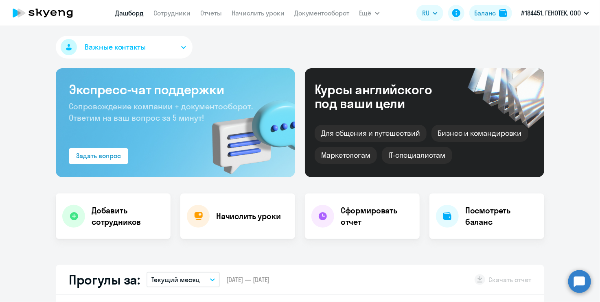
select select "30"
click at [233, 218] on h4 "Начислить уроки" at bounding box center [248, 216] width 65 height 11
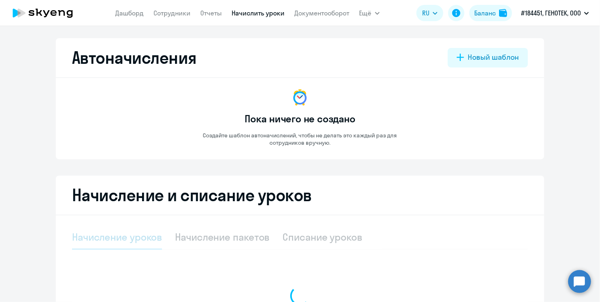
select select "10"
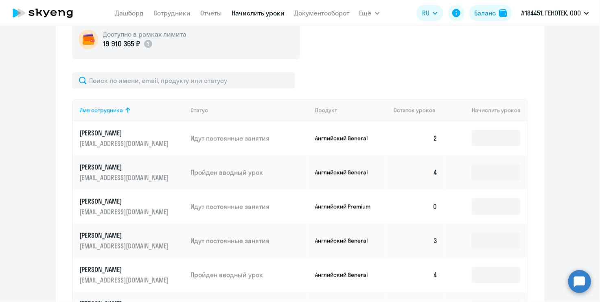
scroll to position [244, 0]
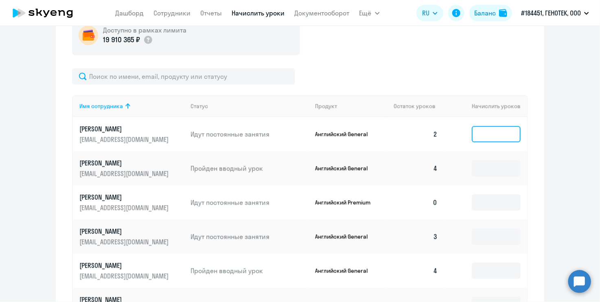
click at [464, 133] on input at bounding box center [496, 134] width 49 height 16
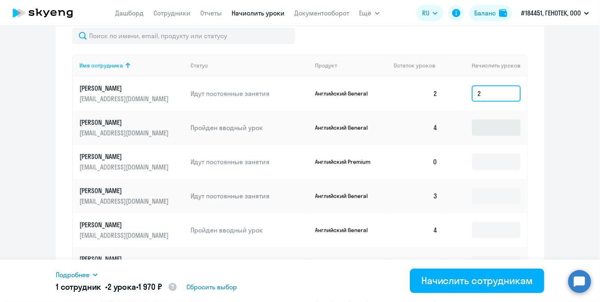
scroll to position [326, 0]
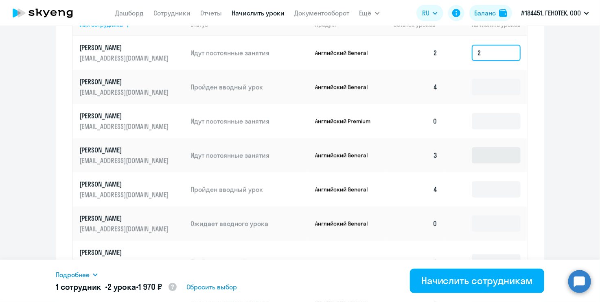
type input "2"
click at [464, 157] on input at bounding box center [496, 155] width 49 height 16
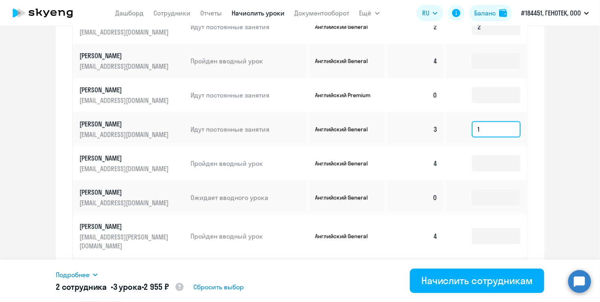
scroll to position [366, 0]
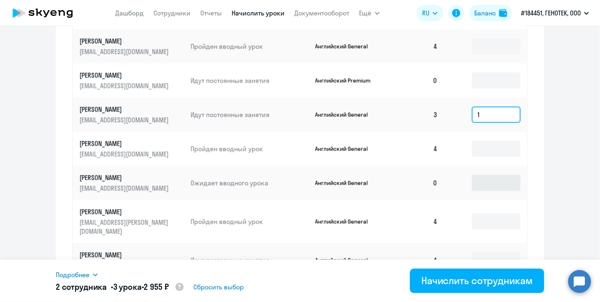
type input "1"
click at [464, 184] on input at bounding box center [496, 183] width 49 height 16
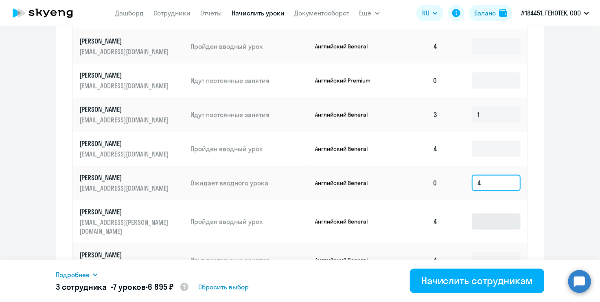
type input "4"
click at [464, 215] on input at bounding box center [496, 222] width 49 height 16
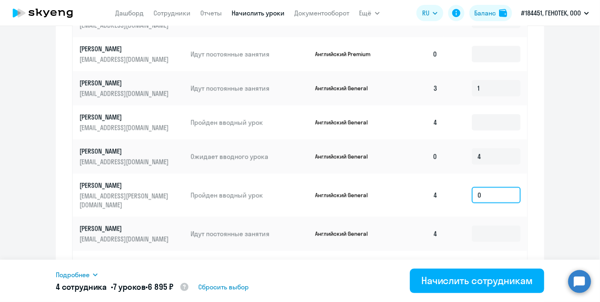
scroll to position [407, 0]
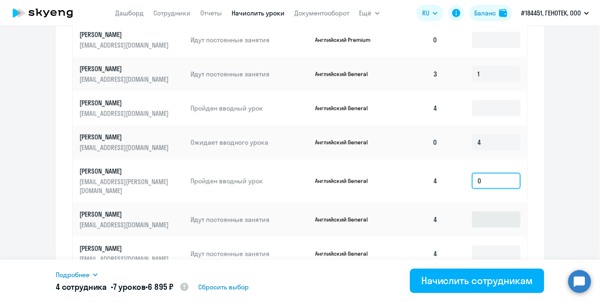
type input "0"
click at [464, 218] on input at bounding box center [496, 220] width 49 height 16
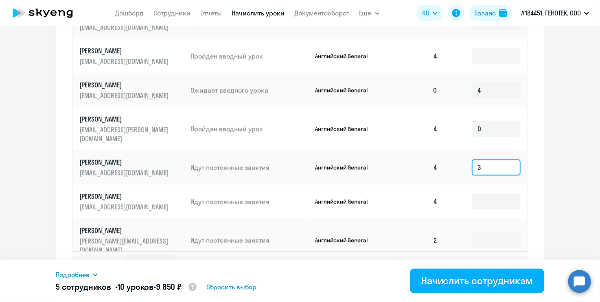
scroll to position [469, 0]
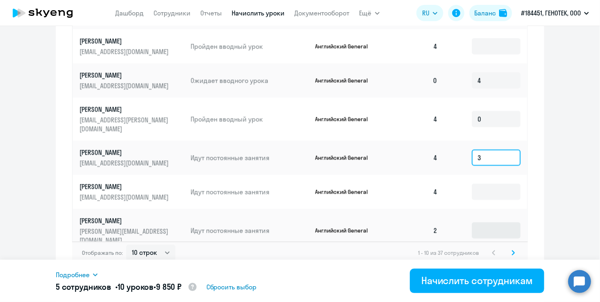
type input "3"
click at [464, 223] on input at bounding box center [496, 231] width 49 height 16
type input "2"
click at [165, 249] on select "10 строк 30 строк 50 строк" at bounding box center [150, 253] width 49 height 16
select select "30"
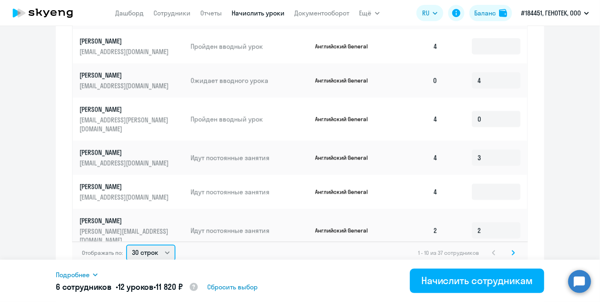
click at [126, 245] on select "10 строк 30 строк 50 строк" at bounding box center [150, 253] width 49 height 16
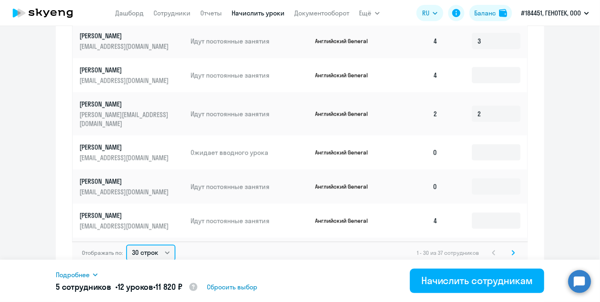
scroll to position [122, 0]
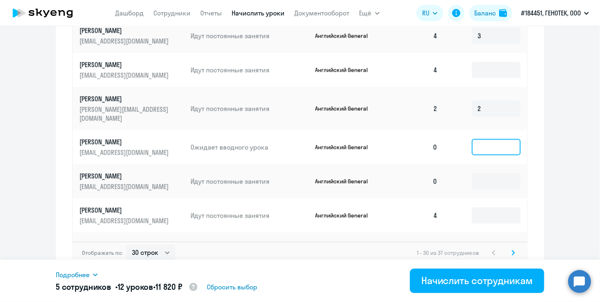
click at [464, 139] on input at bounding box center [496, 147] width 49 height 16
type input "4"
click at [464, 173] on input at bounding box center [496, 181] width 49 height 16
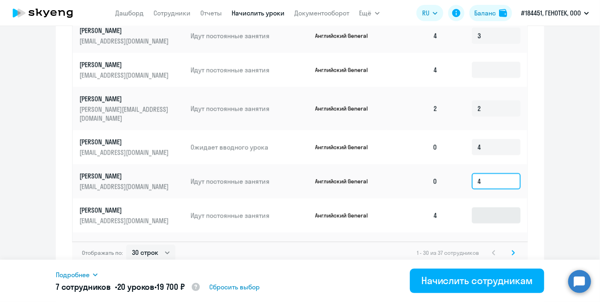
type input "4"
click at [464, 208] on input at bounding box center [496, 216] width 49 height 16
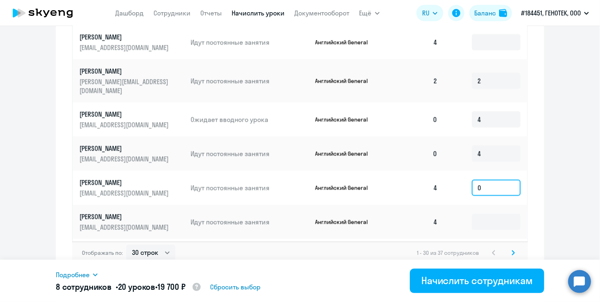
scroll to position [163, 0]
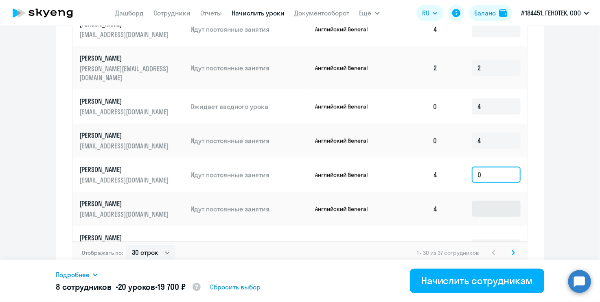
type input "0"
click at [464, 201] on input at bounding box center [496, 209] width 49 height 16
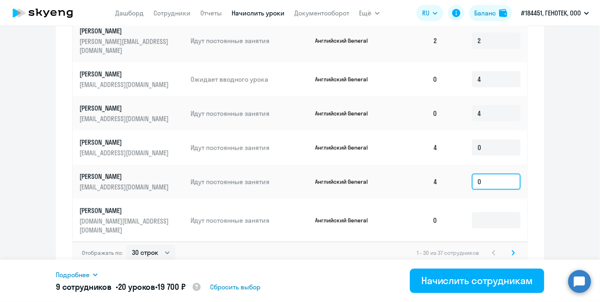
scroll to position [204, 0]
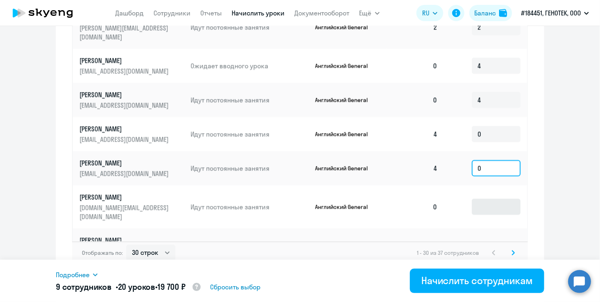
type input "0"
click at [464, 199] on input at bounding box center [496, 207] width 49 height 16
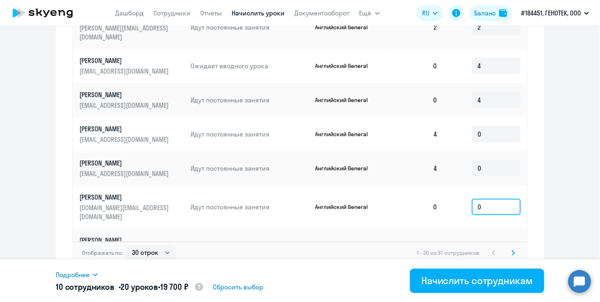
scroll to position [244, 0]
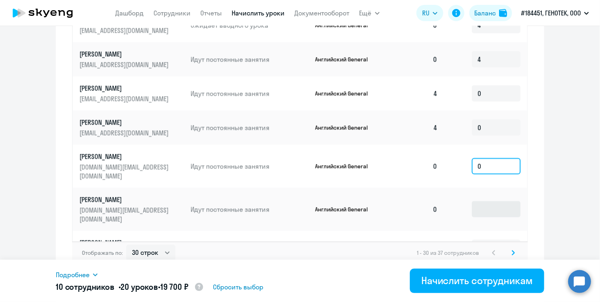
type input "0"
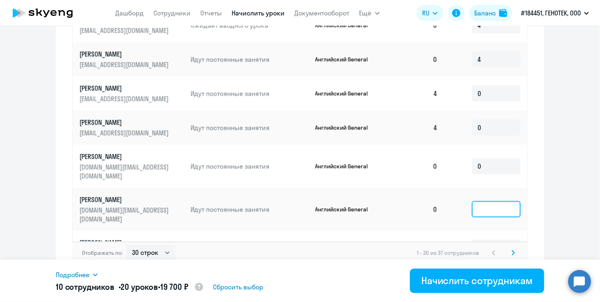
click at [464, 202] on input at bounding box center [496, 210] width 49 height 16
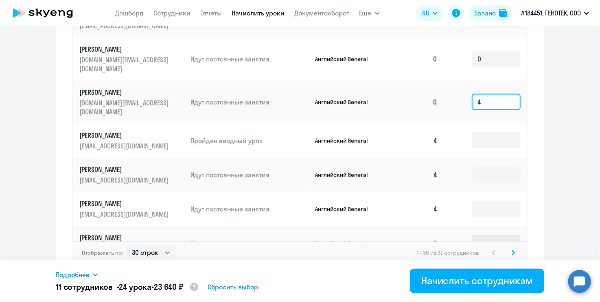
scroll to position [366, 0]
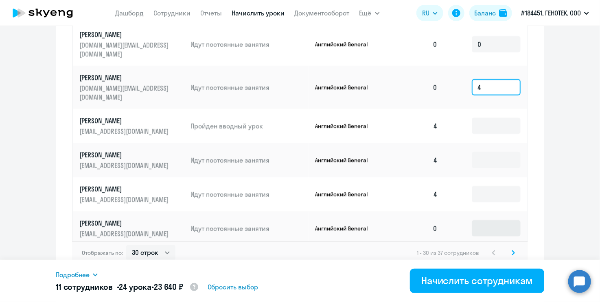
type input "4"
click at [464, 221] on input at bounding box center [496, 229] width 49 height 16
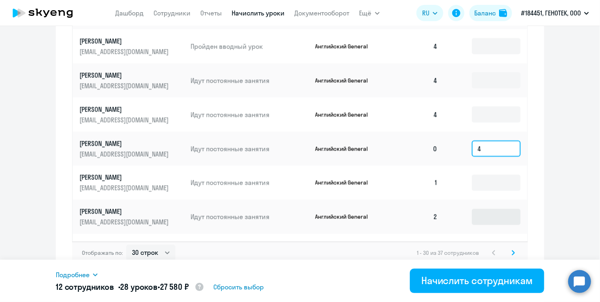
scroll to position [448, 0]
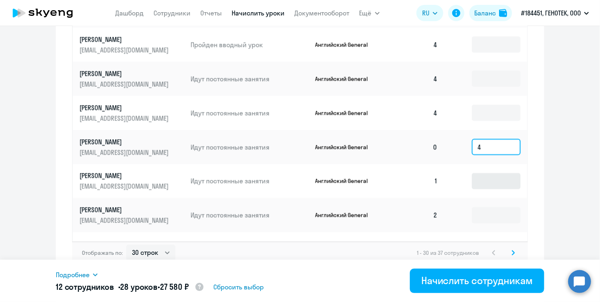
type input "4"
click at [464, 173] on input at bounding box center [496, 181] width 49 height 16
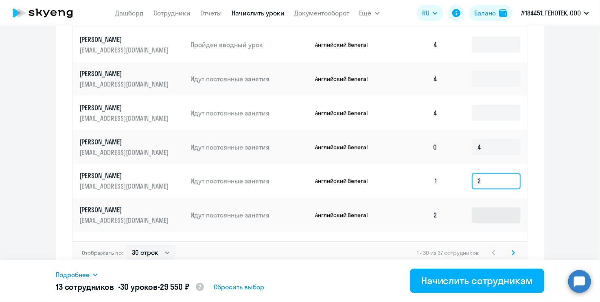
type input "2"
click at [464, 208] on input at bounding box center [496, 216] width 49 height 16
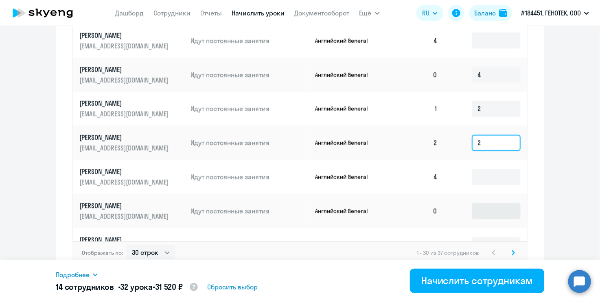
scroll to position [529, 0]
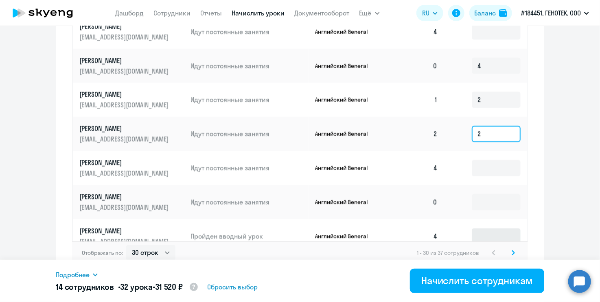
type input "2"
click at [464, 229] on input at bounding box center [496, 237] width 49 height 16
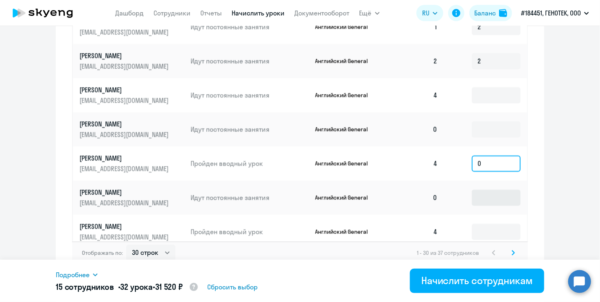
scroll to position [651, 0]
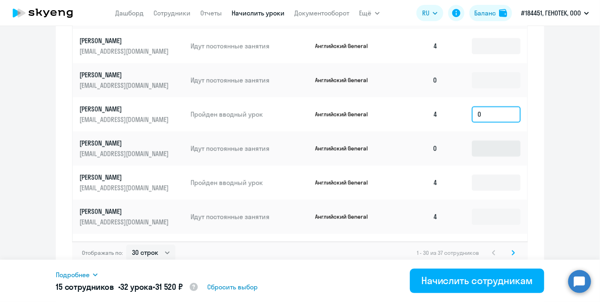
type input "0"
click at [464, 141] on input at bounding box center [496, 149] width 49 height 16
type input "4"
click at [464, 243] on input at bounding box center [496, 251] width 49 height 16
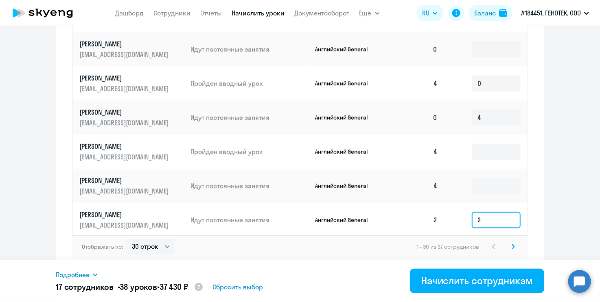
scroll to position [477, 0]
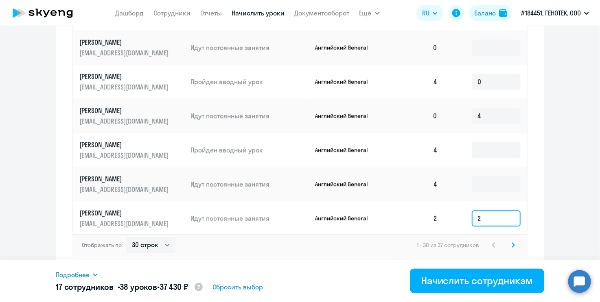
type input "2"
click at [464, 245] on input at bounding box center [496, 253] width 49 height 16
type input "0"
click at [158, 246] on select "10 строк 30 строк 50 строк" at bounding box center [150, 245] width 49 height 16
select select "50"
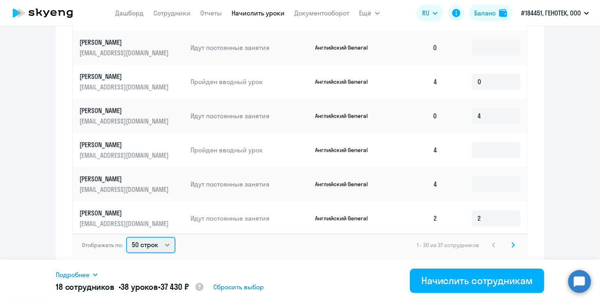
click at [126, 237] on select "10 строк 30 строк 50 строк" at bounding box center [150, 245] width 49 height 16
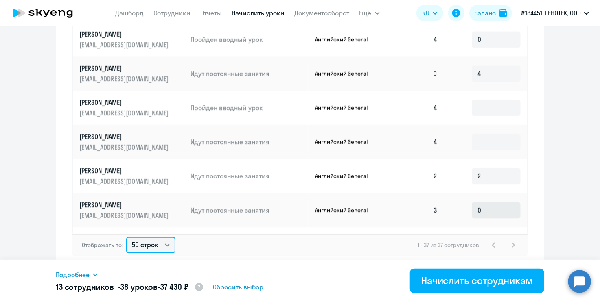
scroll to position [733, 0]
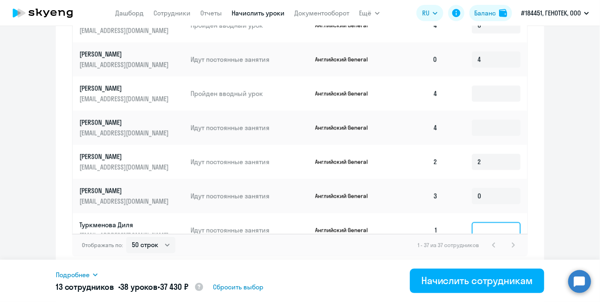
click at [464, 223] on input at bounding box center [496, 231] width 49 height 16
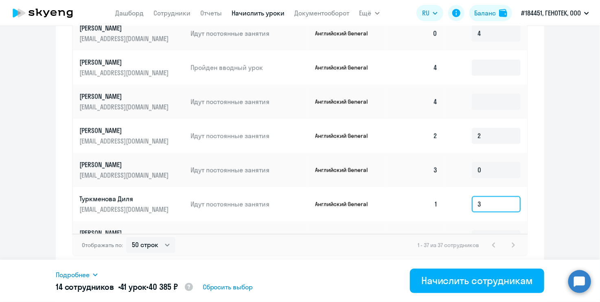
scroll to position [774, 0]
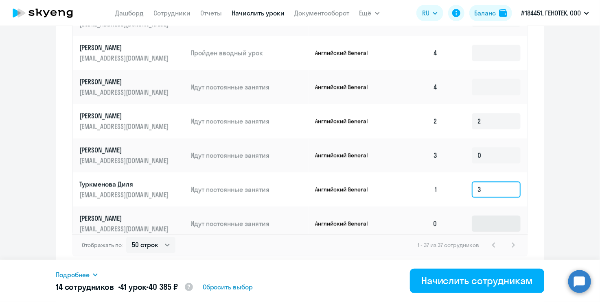
type input "3"
click at [464, 216] on input at bounding box center [496, 224] width 49 height 16
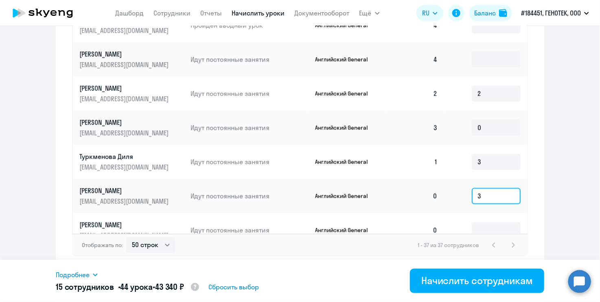
scroll to position [814, 0]
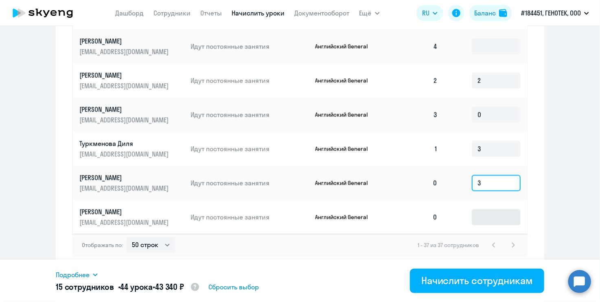
type input "3"
click at [464, 210] on input at bounding box center [496, 218] width 49 height 16
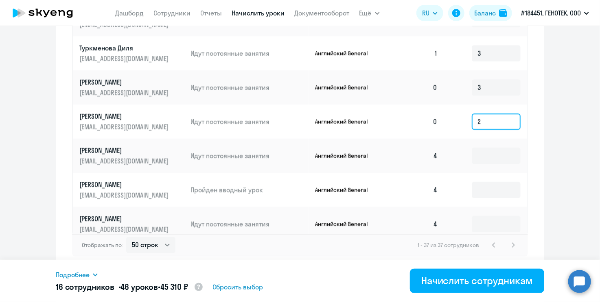
scroll to position [916, 0]
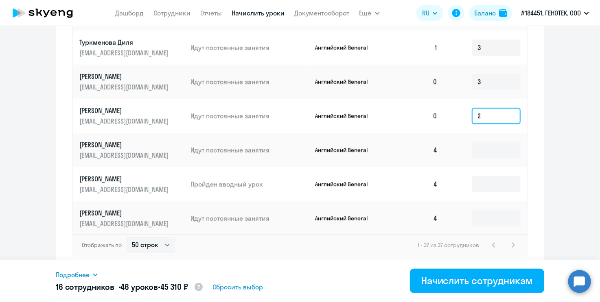
type input "2"
click at [464, 250] on input at bounding box center [496, 258] width 49 height 16
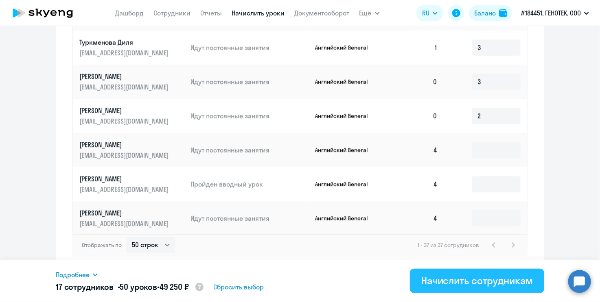
type input "4"
click at [464, 286] on div "Начислить сотрудникам" at bounding box center [477, 280] width 112 height 13
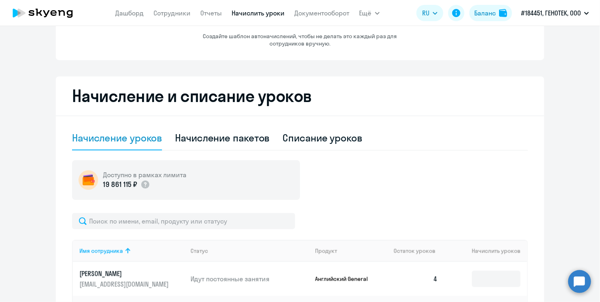
scroll to position [0, 0]
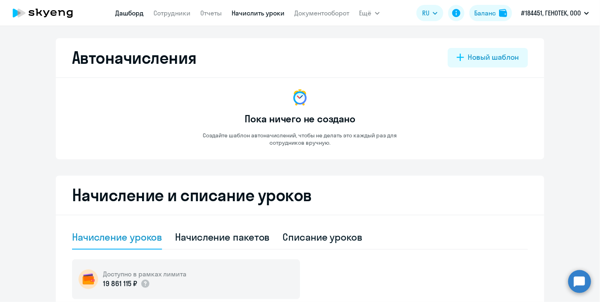
click at [138, 16] on link "Дашборд" at bounding box center [130, 13] width 28 height 8
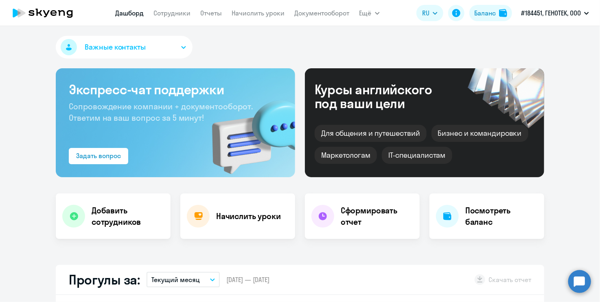
select select "30"
